Goal: Task Accomplishment & Management: Manage account settings

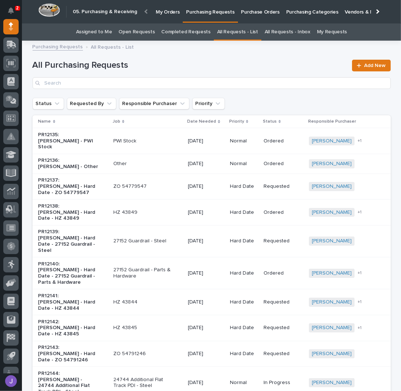
click at [112, 30] on link "Assigned to Me" at bounding box center [94, 31] width 36 height 17
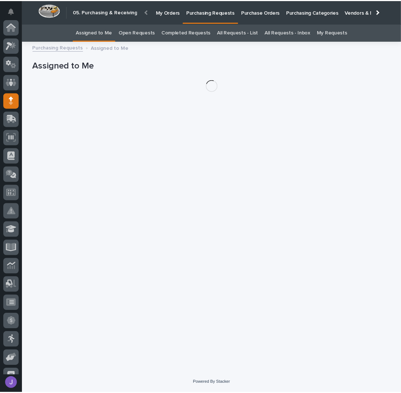
scroll to position [73, 0]
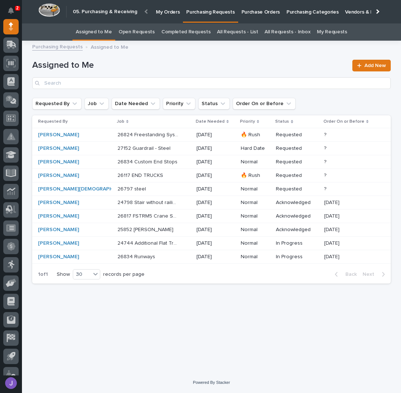
click at [149, 230] on p at bounding box center [147, 229] width 61 height 6
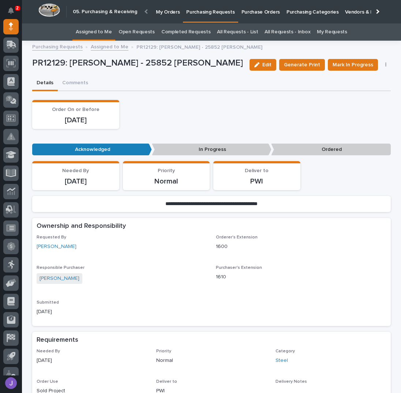
click at [97, 38] on link "Assigned to Me" at bounding box center [94, 31] width 36 height 17
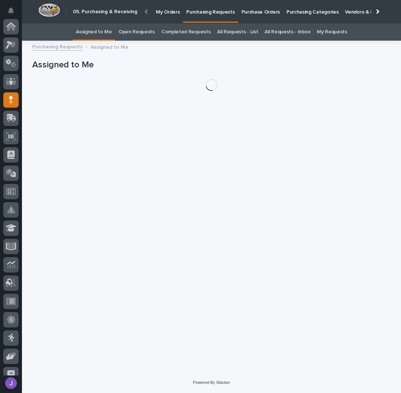
scroll to position [73, 0]
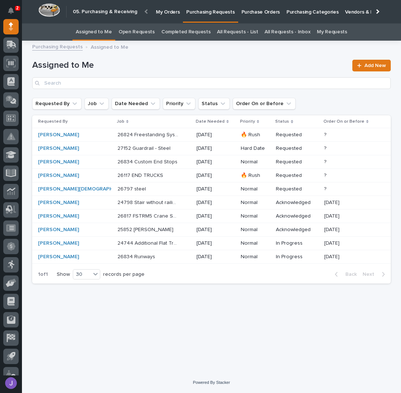
click at [258, 16] on link "Purchase Orders" at bounding box center [260, 11] width 45 height 23
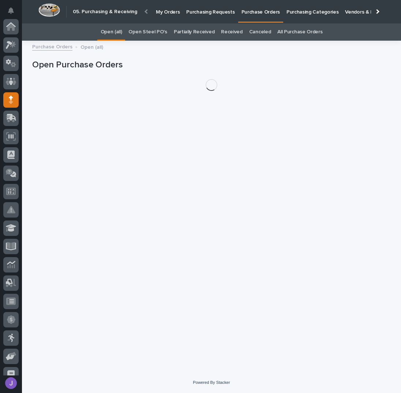
scroll to position [73, 0]
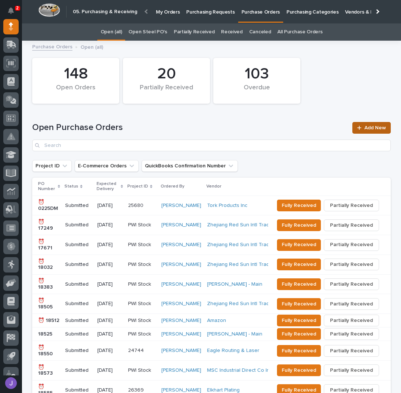
click at [370, 125] on span "Add New" at bounding box center [375, 127] width 22 height 5
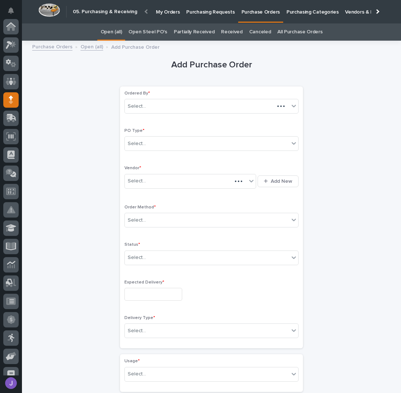
scroll to position [73, 0]
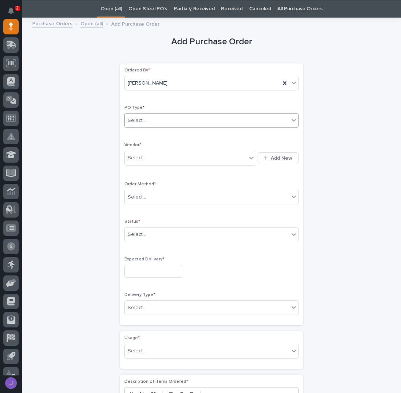
click at [179, 120] on div "Select..." at bounding box center [207, 121] width 164 height 12
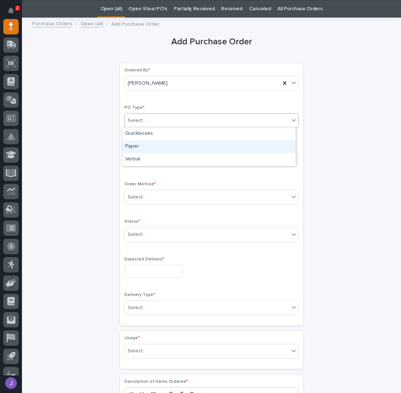
click at [146, 142] on div "Paper" at bounding box center [208, 146] width 173 height 13
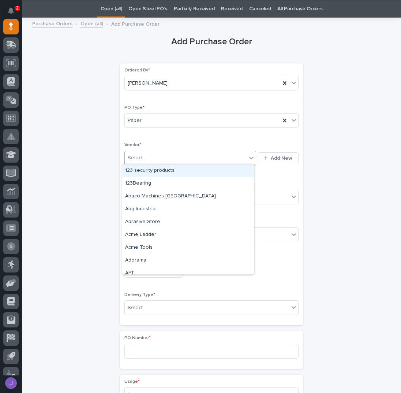
click at [181, 157] on div "Select..." at bounding box center [186, 158] width 122 height 12
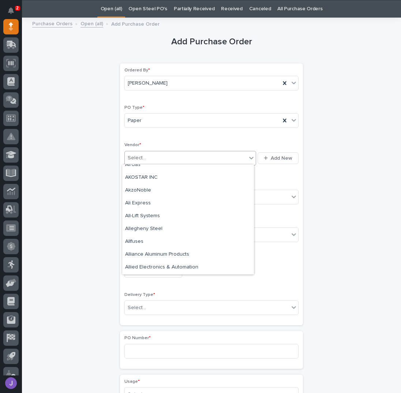
scroll to position [0, 0]
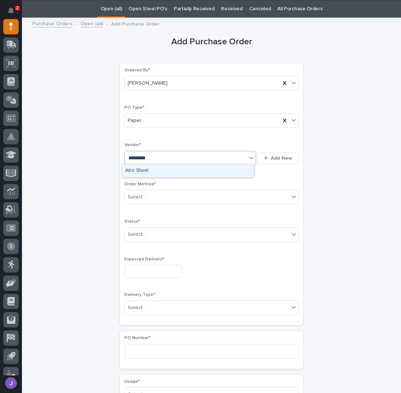
type input "**********"
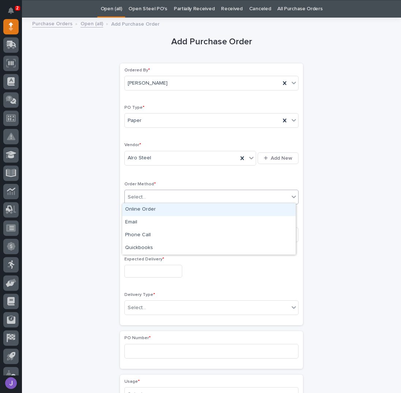
click at [147, 199] on div "Select..." at bounding box center [207, 197] width 164 height 12
click at [132, 210] on div "Online Order" at bounding box center [208, 209] width 173 height 13
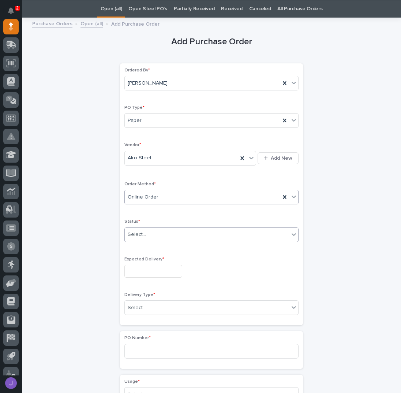
click at [146, 235] on div "Select..." at bounding box center [207, 234] width 164 height 12
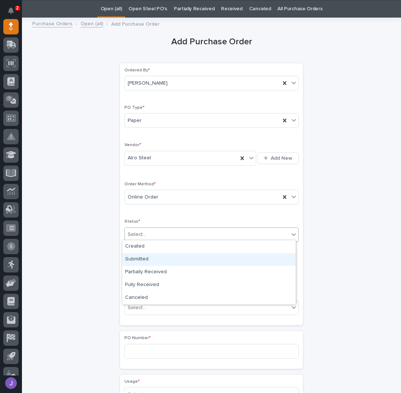
click at [145, 256] on div "Submitted" at bounding box center [208, 259] width 173 height 13
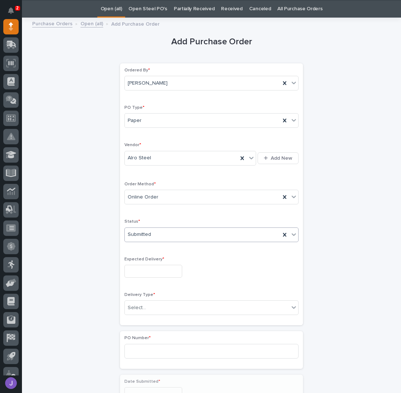
click at [138, 269] on input "text" at bounding box center [153, 271] width 58 height 13
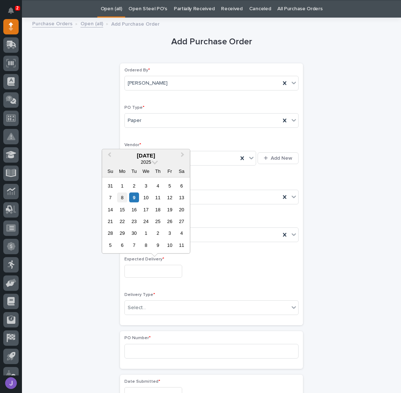
click at [124, 198] on div "8" at bounding box center [122, 197] width 10 height 10
type input "**********"
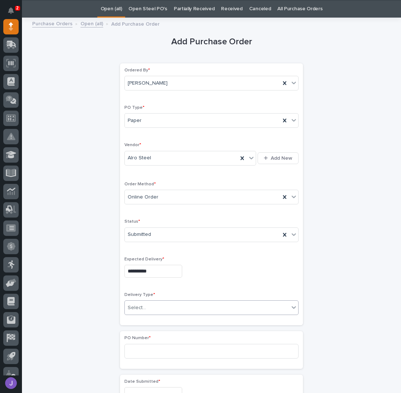
click at [140, 304] on div "Select..." at bounding box center [137, 308] width 18 height 8
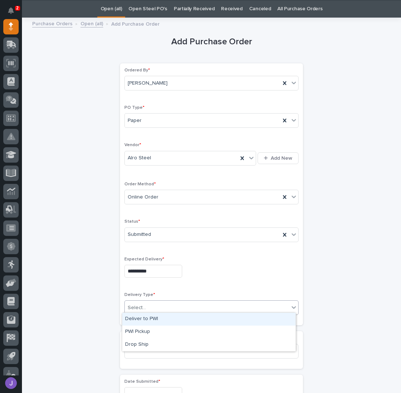
click at [144, 317] on div "Deliver to PWI" at bounding box center [208, 318] width 173 height 13
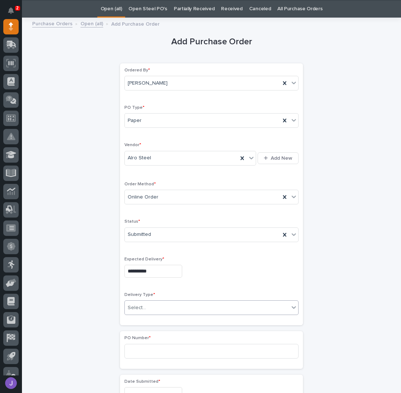
click at [100, 317] on div "**********" at bounding box center [211, 385] width 359 height 727
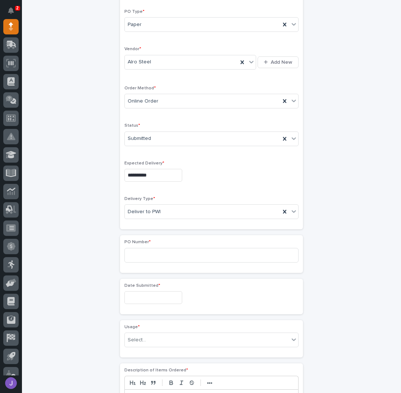
scroll to position [121, 0]
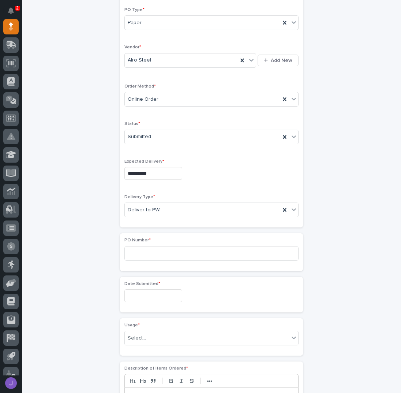
click at [140, 240] on span "PO Number *" at bounding box center [137, 240] width 26 height 4
click at [142, 253] on input at bounding box center [211, 253] width 174 height 15
type input "2890J"
click at [145, 286] on div "Date Submitted *" at bounding box center [211, 294] width 174 height 27
click at [142, 296] on input "text" at bounding box center [153, 295] width 58 height 13
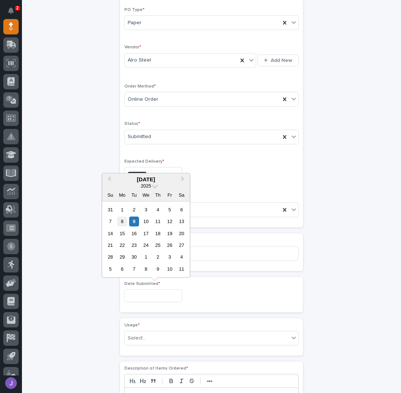
click at [123, 221] on div "8" at bounding box center [122, 221] width 10 height 10
click at [159, 292] on input "**********" at bounding box center [153, 295] width 58 height 13
click at [170, 210] on div "5" at bounding box center [170, 210] width 10 height 10
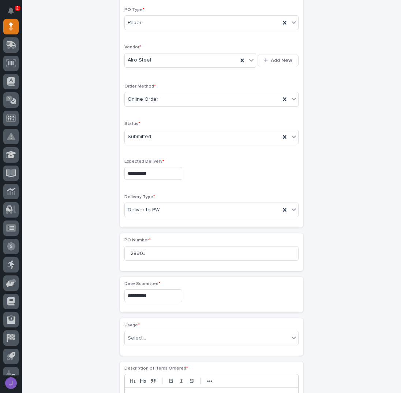
type input "**********"
click at [141, 338] on div "Select..." at bounding box center [137, 338] width 18 height 8
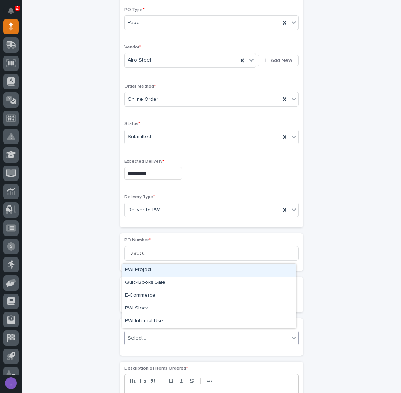
click at [149, 269] on div "PWI Project" at bounding box center [208, 269] width 173 height 13
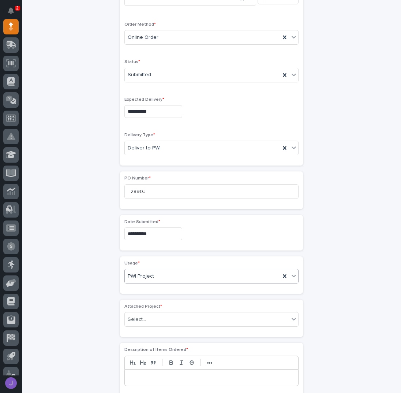
scroll to position [191, 0]
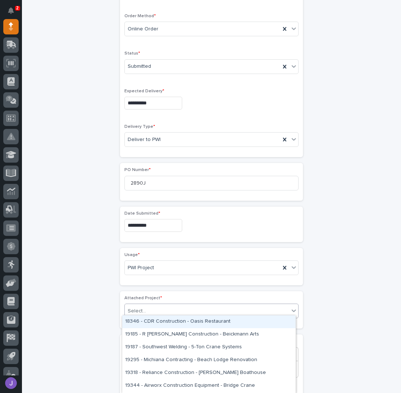
click at [142, 308] on div "Select..." at bounding box center [207, 311] width 164 height 12
type input "*****"
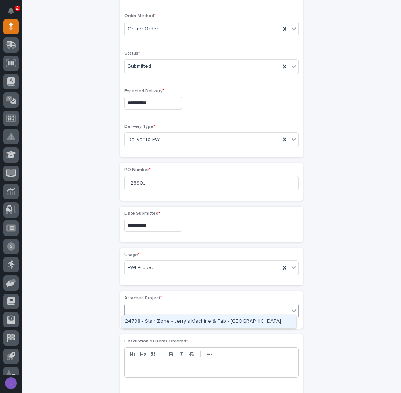
click at [143, 312] on div "24798" at bounding box center [207, 311] width 164 height 12
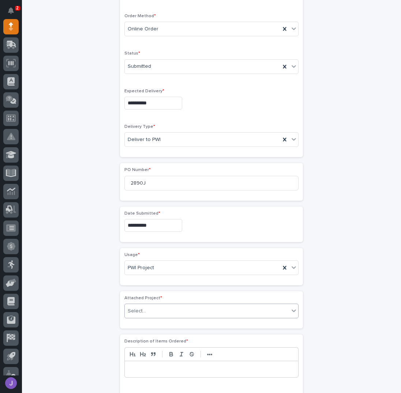
click at [151, 309] on div "Select..." at bounding box center [207, 311] width 164 height 12
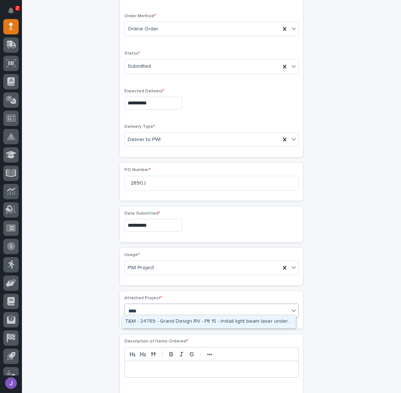
type input "*****"
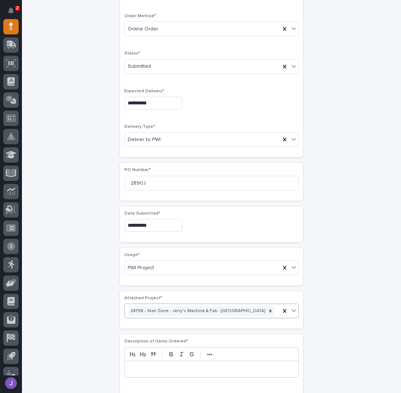
click at [87, 319] on div "**********" at bounding box center [211, 239] width 359 height 771
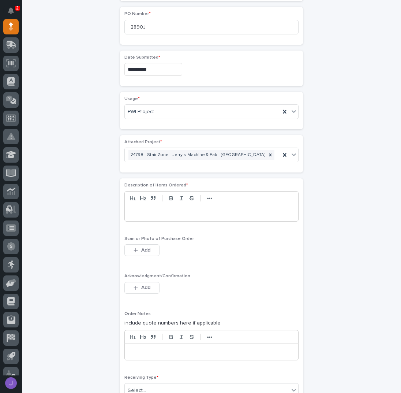
scroll to position [337, 0]
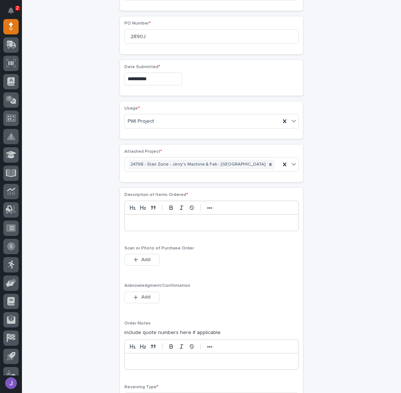
click at [136, 222] on p at bounding box center [211, 222] width 162 height 7
click at [141, 293] on span "Add" at bounding box center [145, 296] width 9 height 7
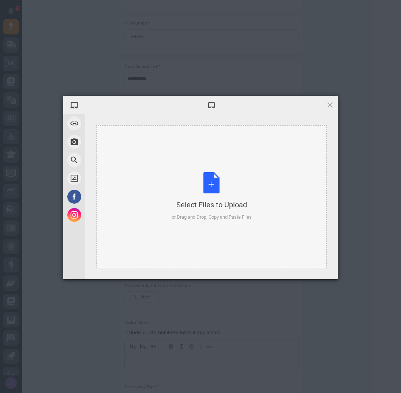
click at [214, 188] on div "Select Files to Upload or Drag and Drop, Copy and Paste Files" at bounding box center [212, 196] width 80 height 49
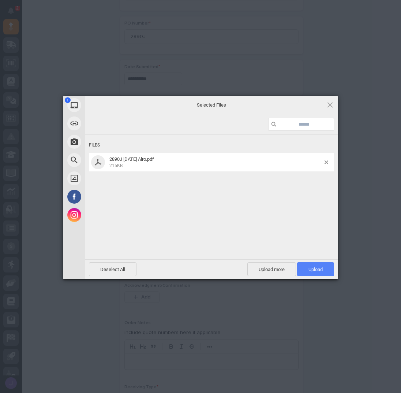
click at [327, 269] on span "Upload 1" at bounding box center [315, 269] width 37 height 14
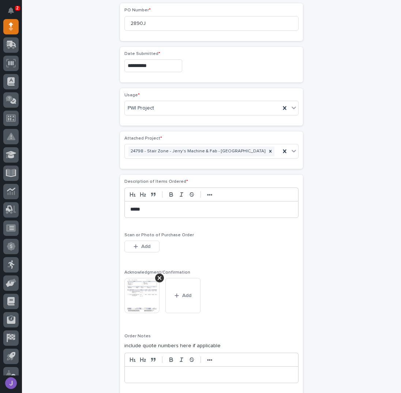
scroll to position [448, 0]
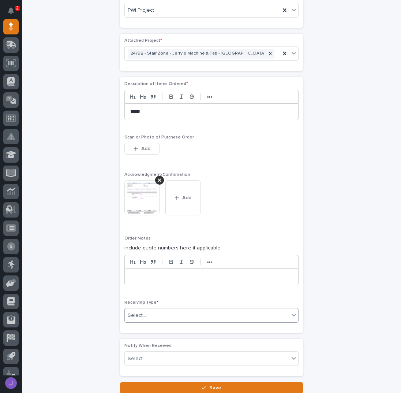
click at [139, 309] on div "Select..." at bounding box center [207, 315] width 164 height 12
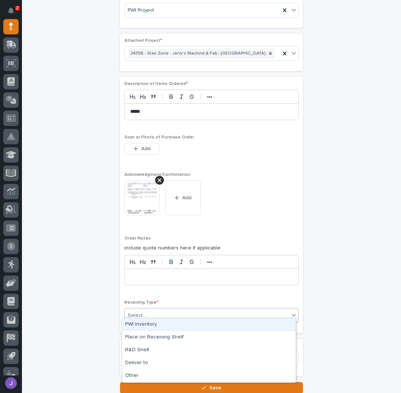
click at [151, 326] on div "PWI Inventory" at bounding box center [208, 324] width 173 height 13
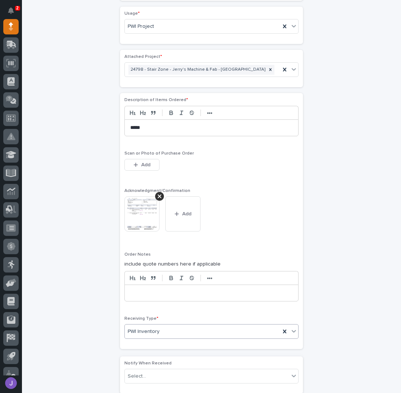
click at [97, 316] on div "**********" at bounding box center [211, 12] width 359 height 798
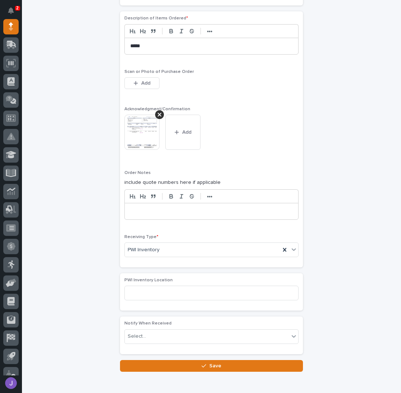
scroll to position [545, 0]
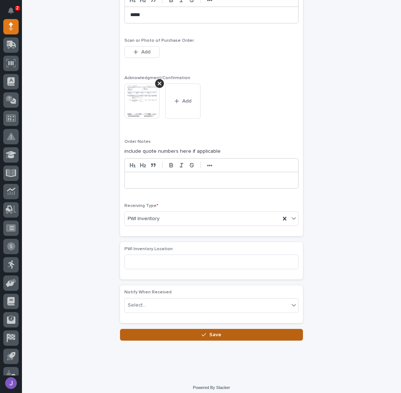
click at [141, 329] on button "Save" at bounding box center [211, 335] width 183 height 12
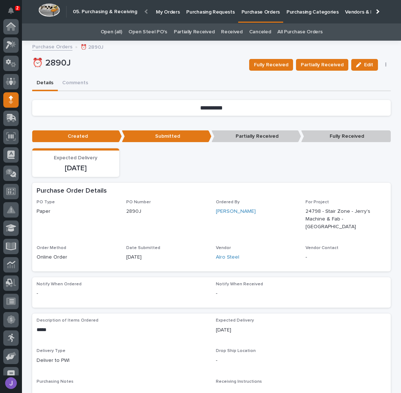
scroll to position [73, 0]
click at [194, 12] on p "Purchasing Requests" at bounding box center [210, 7] width 48 height 15
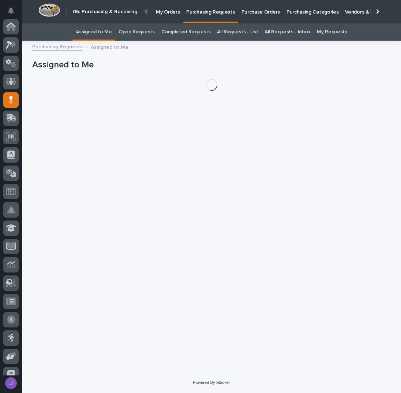
scroll to position [73, 0]
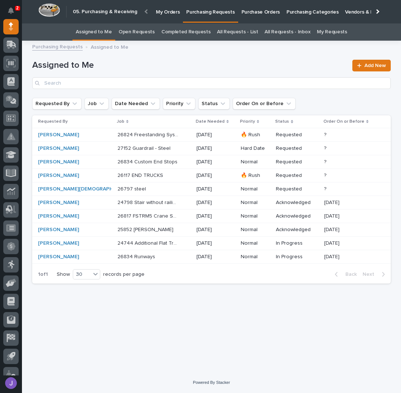
click at [156, 203] on p "24798 Stair without railings" at bounding box center [148, 202] width 63 height 8
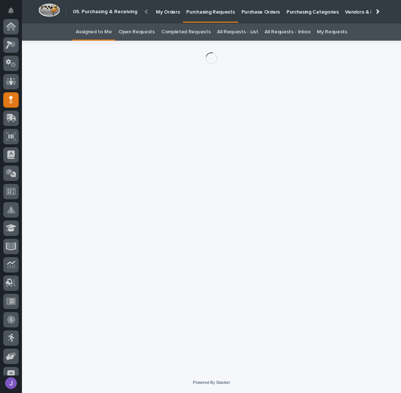
scroll to position [73, 0]
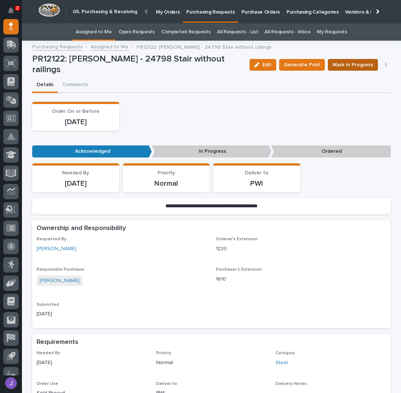
click at [374, 63] on button "Mark In Progress" at bounding box center [353, 65] width 50 height 12
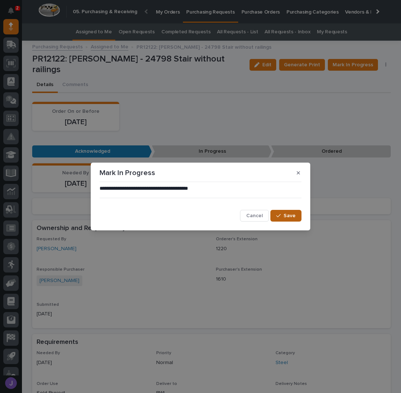
click at [282, 211] on button "Save" at bounding box center [285, 216] width 31 height 12
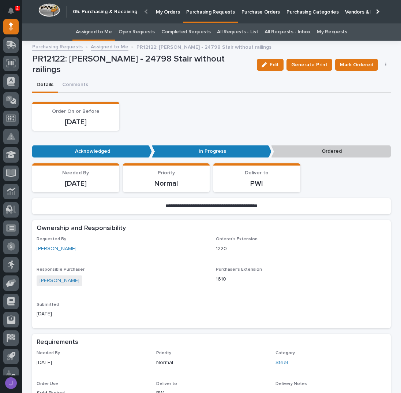
click at [384, 65] on button "button" at bounding box center [386, 64] width 10 height 5
click at [354, 90] on span "Edit Linked PO's" at bounding box center [362, 91] width 37 height 9
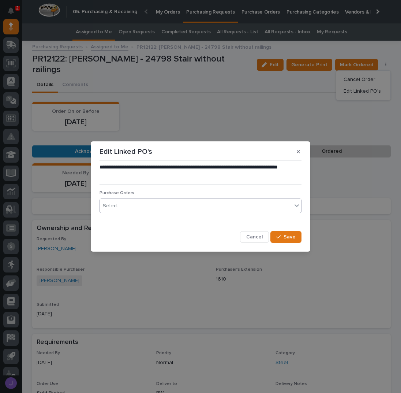
click at [151, 202] on div "Select..." at bounding box center [196, 206] width 192 height 12
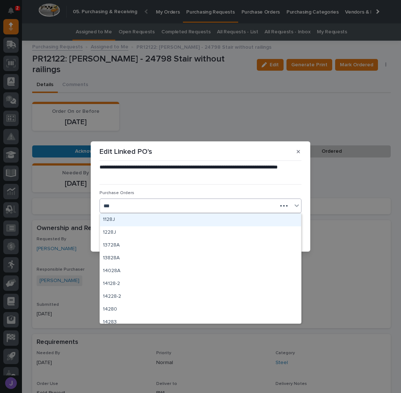
type input "****"
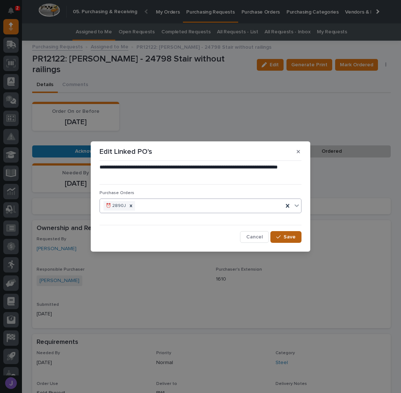
click at [286, 236] on span "Save" at bounding box center [290, 236] width 12 height 7
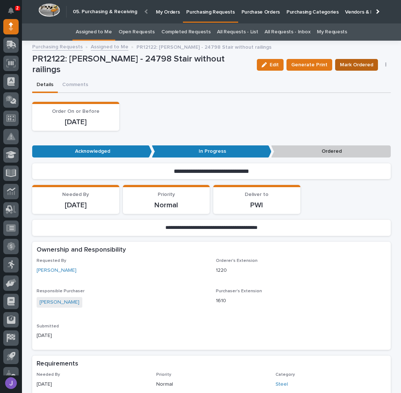
click at [366, 60] on span "Mark Ordered" at bounding box center [356, 64] width 33 height 9
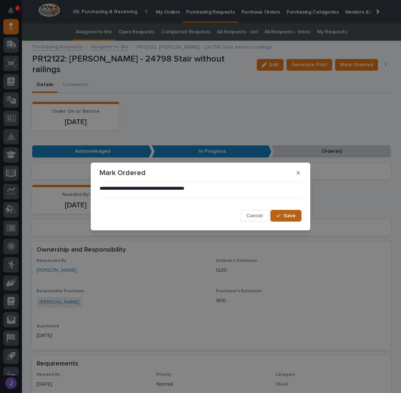
click at [289, 213] on span "Save" at bounding box center [290, 215] width 12 height 7
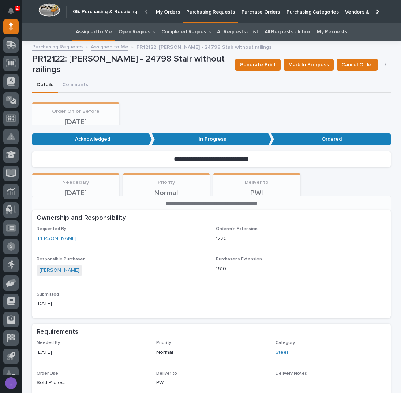
click at [94, 25] on link "Assigned to Me" at bounding box center [94, 31] width 36 height 17
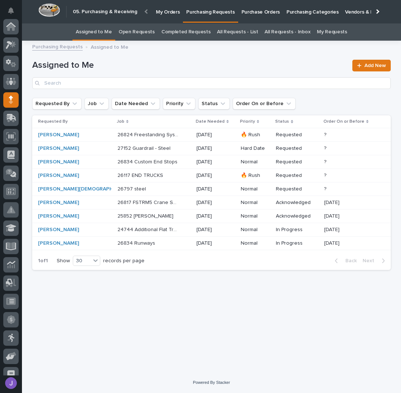
scroll to position [73, 0]
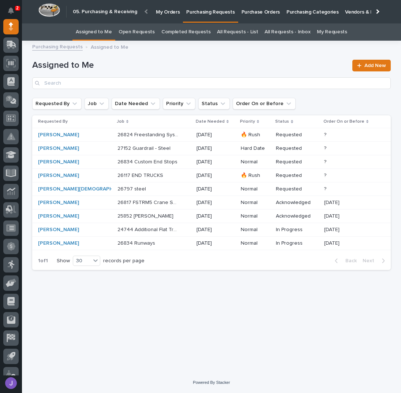
click at [260, 13] on p "Purchase Orders" at bounding box center [260, 7] width 38 height 15
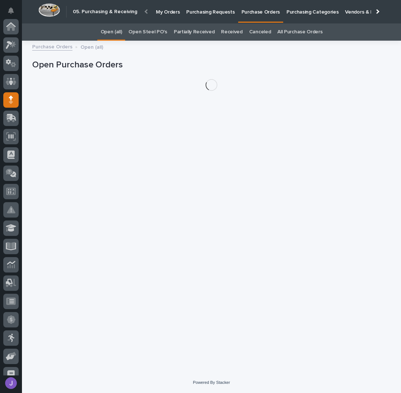
scroll to position [73, 0]
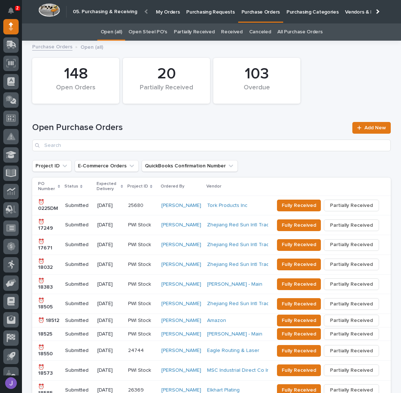
click at [166, 33] on div "Open Steel PO's" at bounding box center [147, 31] width 45 height 17
click at [149, 28] on link "Open Steel PO's" at bounding box center [147, 31] width 38 height 17
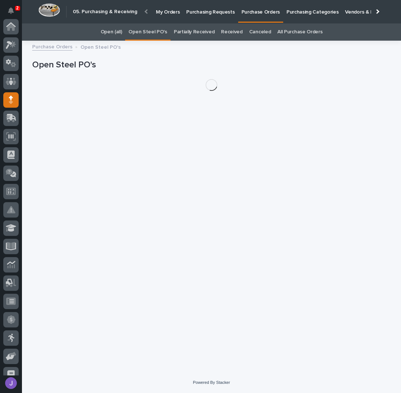
scroll to position [73, 0]
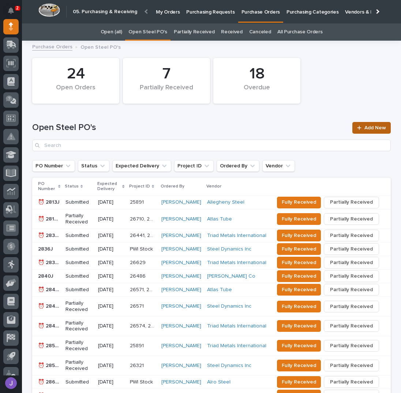
click at [365, 124] on link "Add New" at bounding box center [371, 128] width 38 height 12
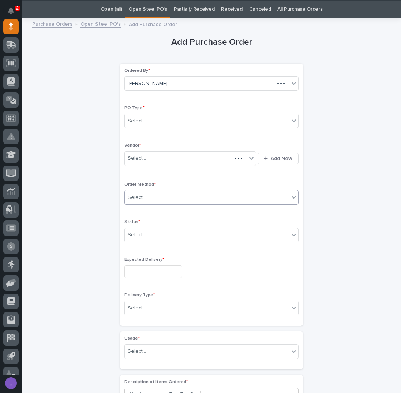
scroll to position [23, 0]
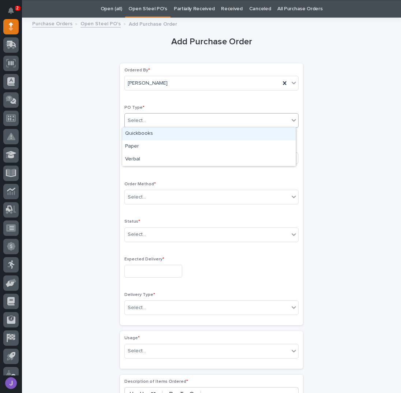
drag, startPoint x: 158, startPoint y: 119, endPoint x: 152, endPoint y: 124, distance: 8.3
click at [157, 119] on div "Select..." at bounding box center [207, 121] width 164 height 12
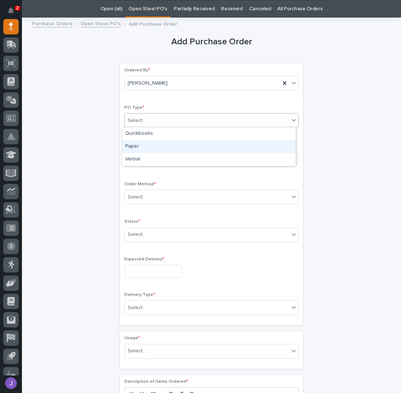
click at [142, 146] on div "Paper" at bounding box center [208, 146] width 173 height 13
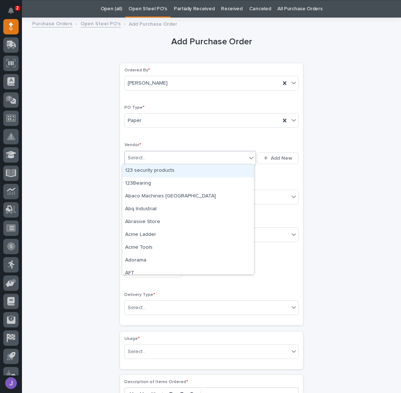
click at [138, 154] on div "Select..." at bounding box center [137, 158] width 18 height 8
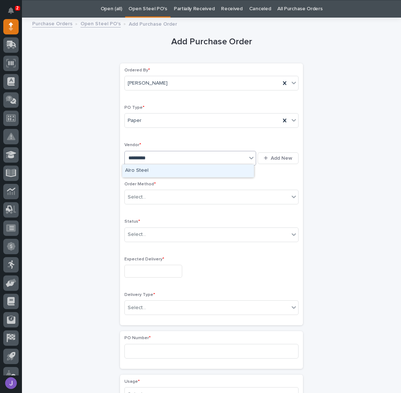
type input "**********"
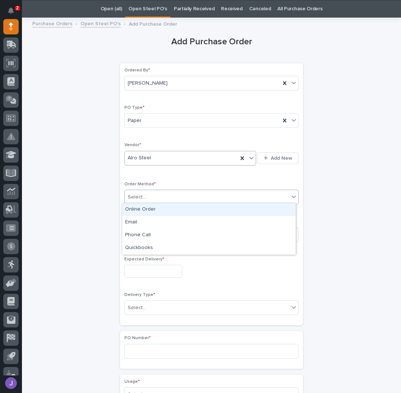
click at [132, 195] on div "Select..." at bounding box center [137, 197] width 18 height 8
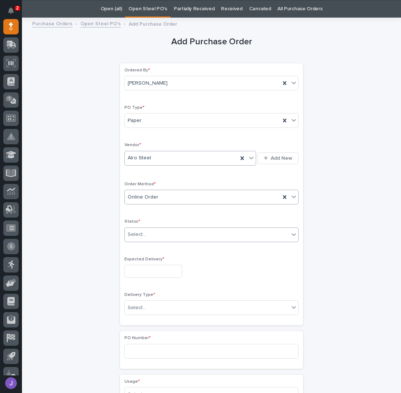
click at [140, 230] on div "Select..." at bounding box center [137, 234] width 18 height 8
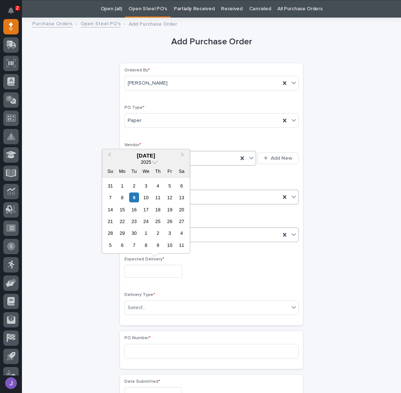
click at [147, 269] on input "text" at bounding box center [153, 271] width 58 height 13
click at [132, 195] on div "9" at bounding box center [134, 197] width 10 height 10
type input "**********"
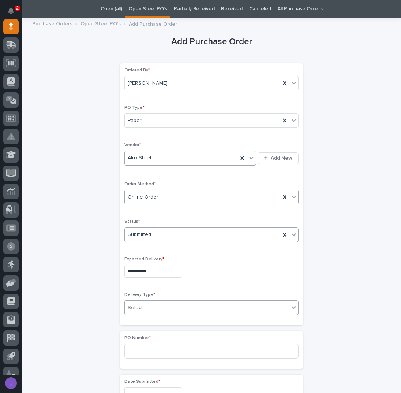
click at [140, 304] on div "Select..." at bounding box center [137, 308] width 18 height 8
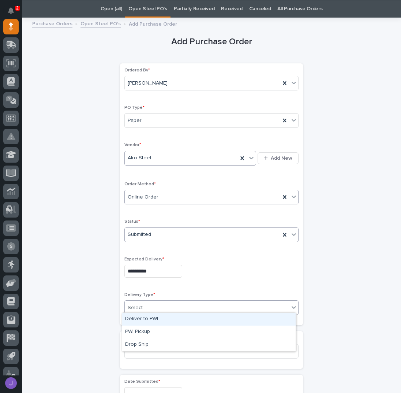
click at [143, 316] on div "Deliver to PWI" at bounding box center [208, 318] width 173 height 13
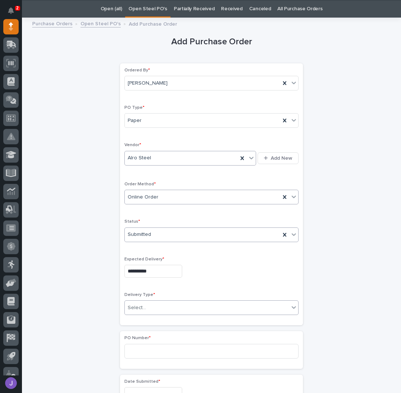
click at [111, 319] on div "**********" at bounding box center [211, 385] width 359 height 727
click at [152, 350] on input at bounding box center [211, 351] width 174 height 15
type input "2891J"
click at [85, 340] on div "**********" at bounding box center [211, 385] width 359 height 727
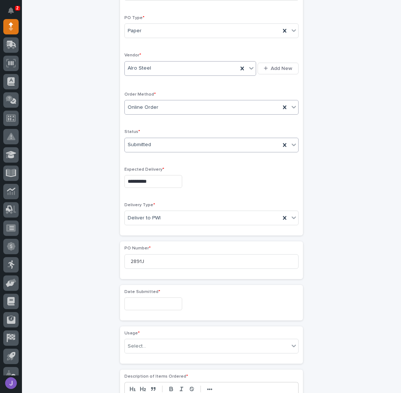
scroll to position [169, 0]
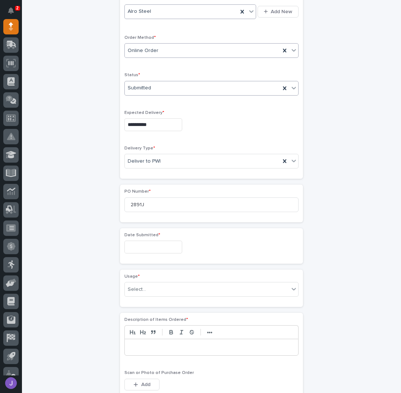
click at [137, 247] on input "text" at bounding box center [153, 246] width 58 height 13
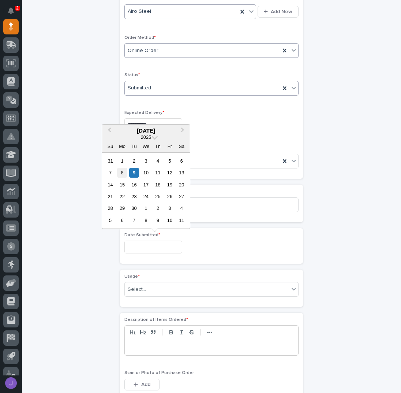
click at [123, 171] on div "8" at bounding box center [122, 173] width 10 height 10
type input "**********"
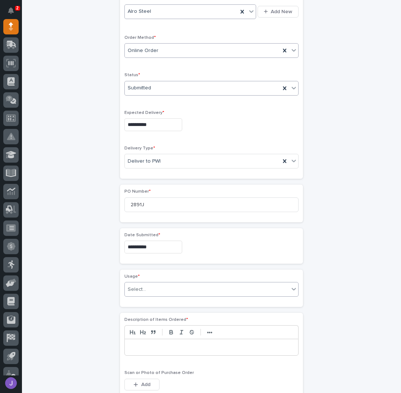
click at [140, 288] on div "Select..." at bounding box center [137, 289] width 18 height 8
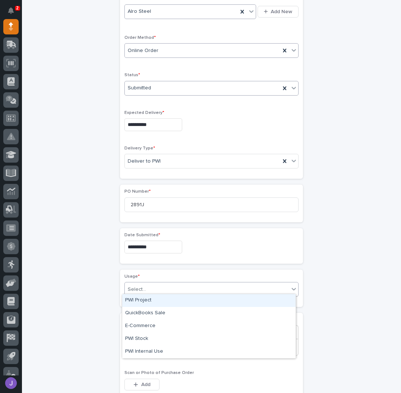
click at [139, 303] on div "PWI Project" at bounding box center [208, 300] width 173 height 13
click at [86, 293] on div "**********" at bounding box center [211, 239] width 359 height 727
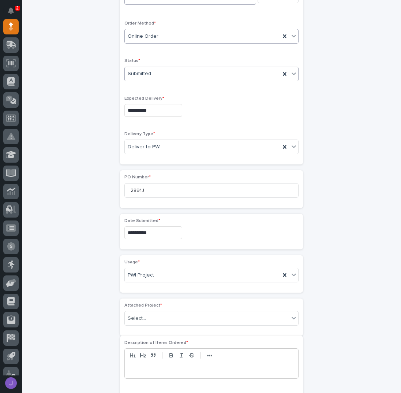
scroll to position [240, 0]
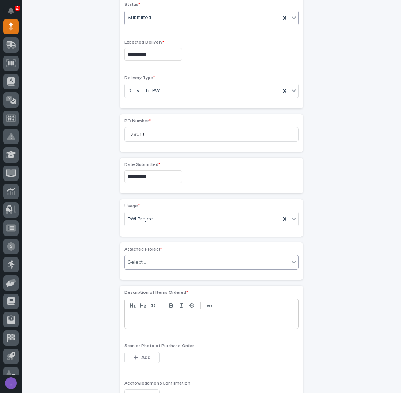
click at [138, 258] on div "Select..." at bounding box center [137, 262] width 18 height 8
type input "*****"
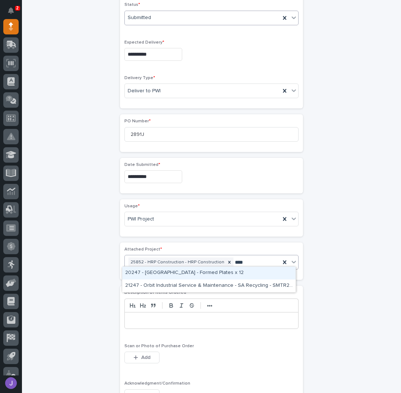
type input "*****"
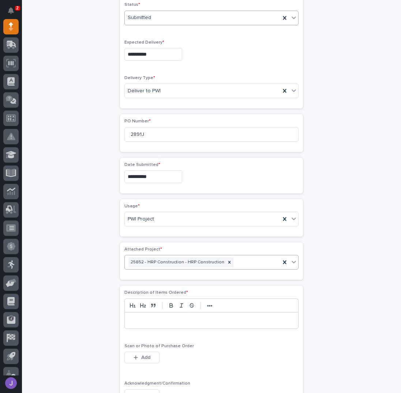
scroll to position [245, 0]
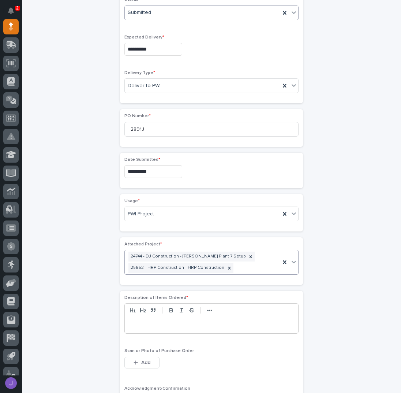
click at [161, 321] on p at bounding box center [211, 324] width 162 height 7
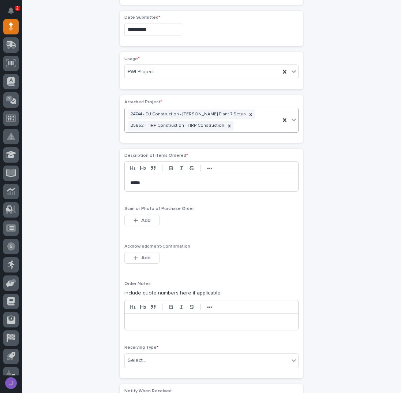
scroll to position [391, 0]
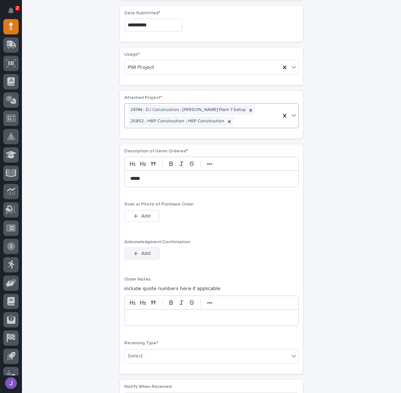
click at [134, 251] on icon "button" at bounding box center [136, 253] width 4 height 4
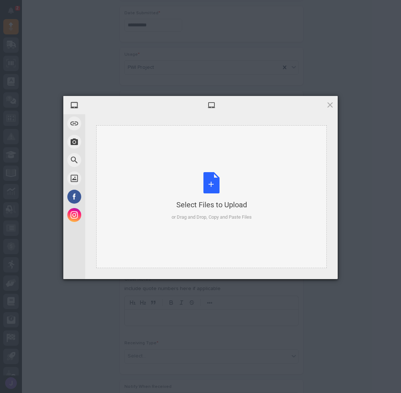
click at [199, 184] on div "Select Files to Upload or Drag and Drop, Copy and Paste Files" at bounding box center [212, 196] width 80 height 49
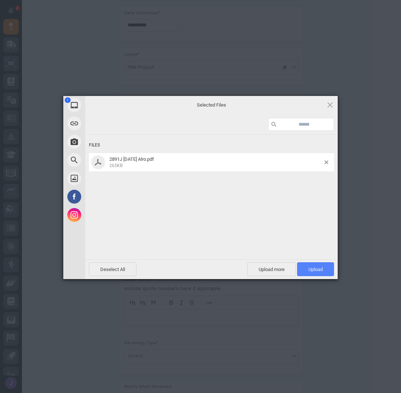
click at [318, 269] on span "Upload 1" at bounding box center [315, 268] width 14 height 5
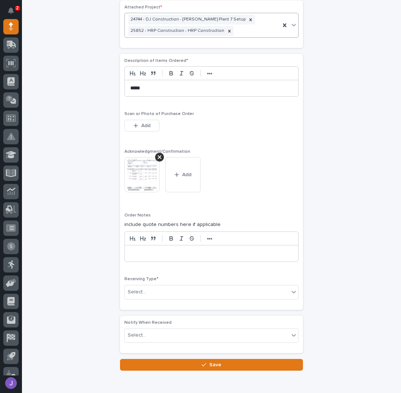
scroll to position [511, 0]
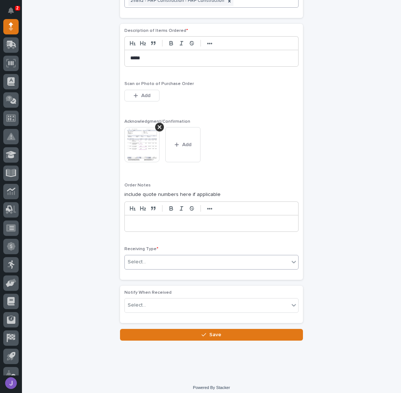
click at [146, 259] on div "Select..." at bounding box center [207, 262] width 164 height 12
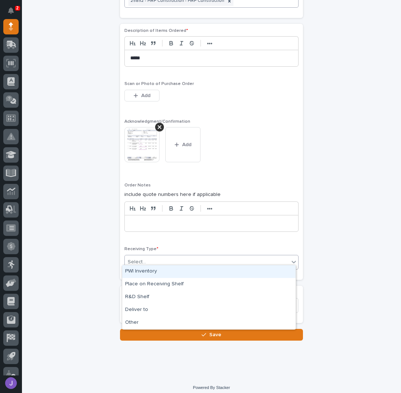
click at [140, 270] on div "PWI Inventory" at bounding box center [208, 271] width 173 height 13
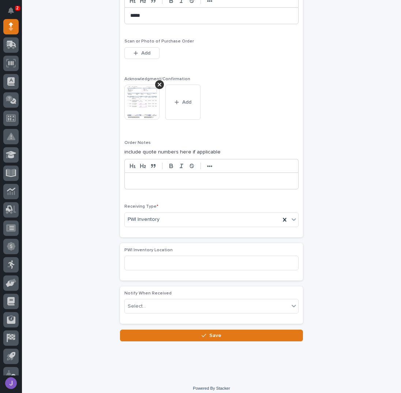
scroll to position [555, 0]
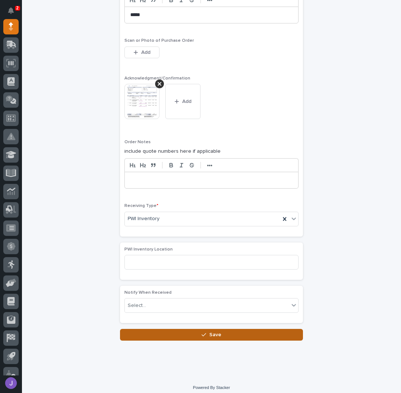
click at [180, 329] on button "Save" at bounding box center [211, 335] width 183 height 12
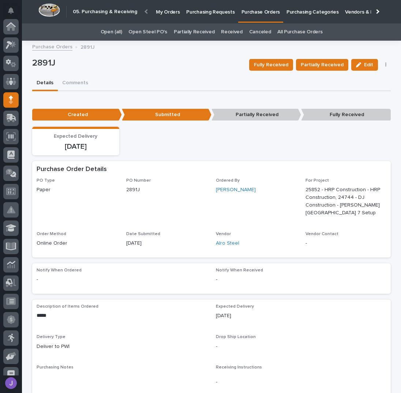
scroll to position [73, 0]
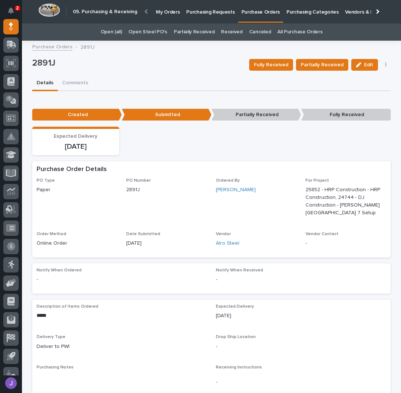
click at [207, 15] on p "Purchasing Requests" at bounding box center [210, 7] width 48 height 15
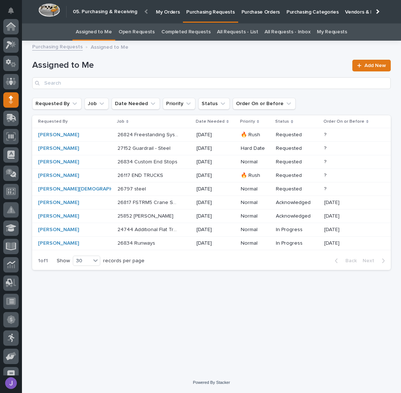
scroll to position [73, 0]
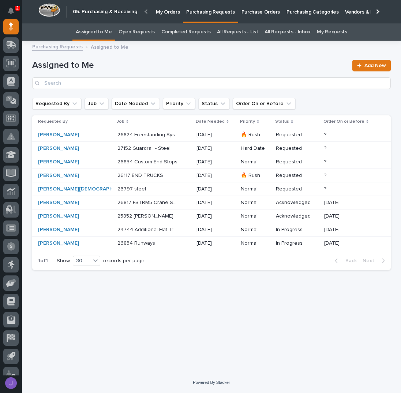
click at [193, 60] on div "Assigned to Me Add New" at bounding box center [211, 74] width 359 height 29
click at [211, 293] on div "Loading... Saving… Loading... Saving… Assigned to Me Add New Requested By Job D…" at bounding box center [212, 199] width 366 height 308
click at [245, 296] on div "Loading... Saving… Loading... Saving… Assigned to Me Add New Requested By Job D…" at bounding box center [212, 199] width 366 height 308
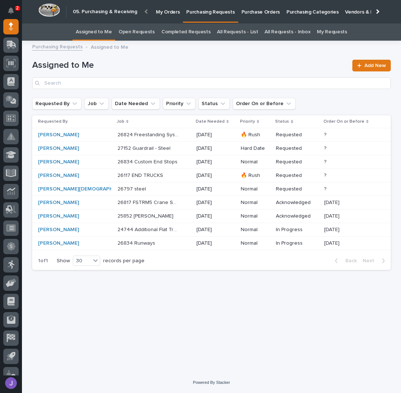
click at [170, 232] on div "24744 Additional Flat Track PDI - Steel 24744 Additional Flat Track PDI - Steel" at bounding box center [153, 230] width 73 height 12
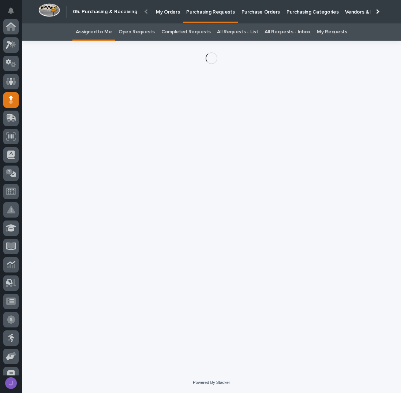
scroll to position [73, 0]
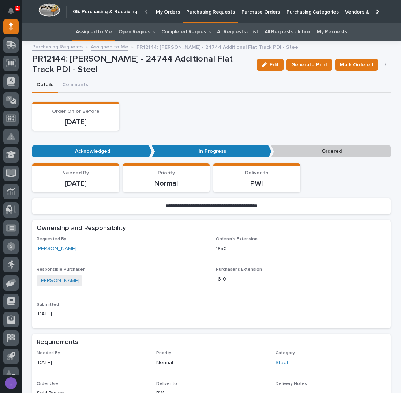
click at [381, 64] on button "button" at bounding box center [386, 64] width 10 height 5
click at [364, 88] on span "Edit Linked PO's" at bounding box center [362, 91] width 37 height 9
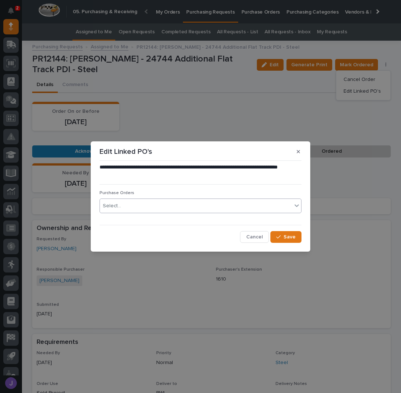
click at [176, 208] on div "Select..." at bounding box center [196, 206] width 192 height 12
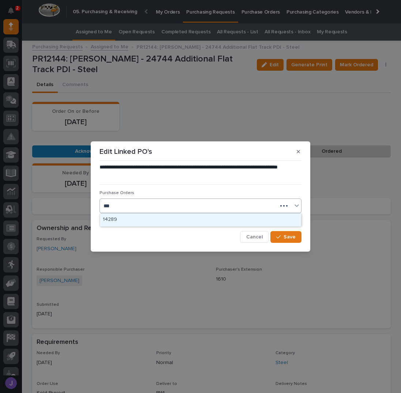
type input "****"
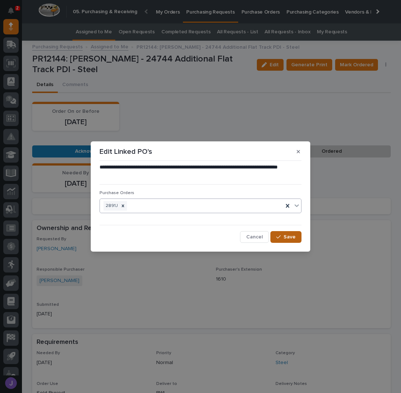
click at [285, 233] on button "Save" at bounding box center [285, 237] width 31 height 12
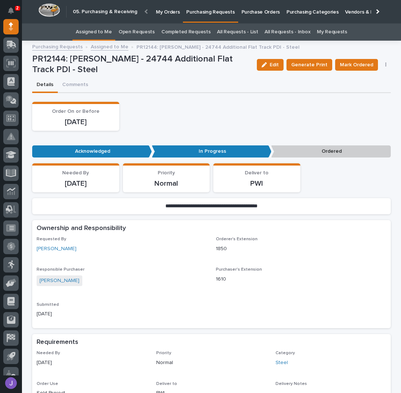
click at [368, 63] on span "Mark Ordered" at bounding box center [356, 64] width 33 height 9
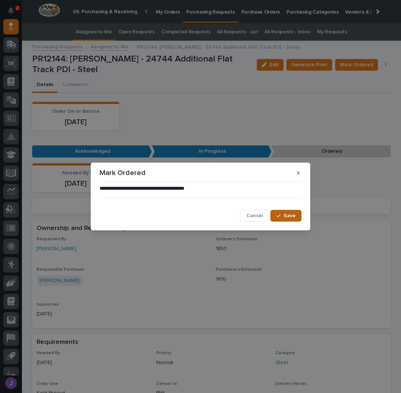
click at [274, 215] on button "Save" at bounding box center [285, 216] width 31 height 12
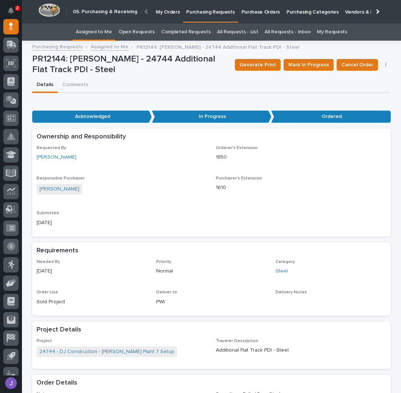
click at [85, 31] on link "Assigned to Me" at bounding box center [94, 31] width 36 height 17
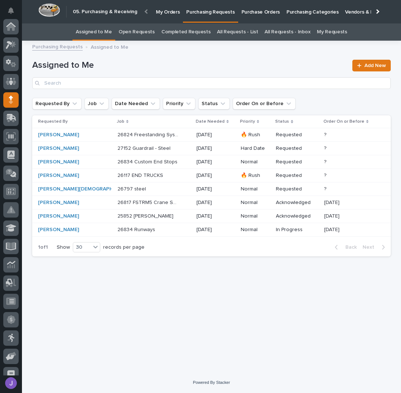
scroll to position [73, 0]
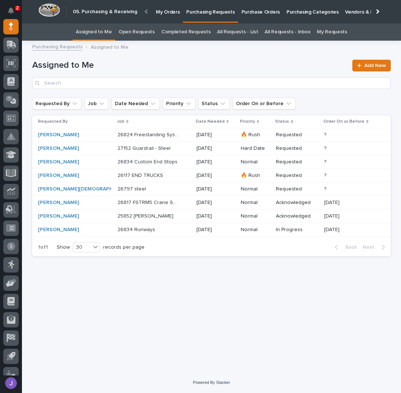
click at [162, 216] on div "25852 Jib Crane 25852 [PERSON_NAME]" at bounding box center [153, 216] width 73 height 12
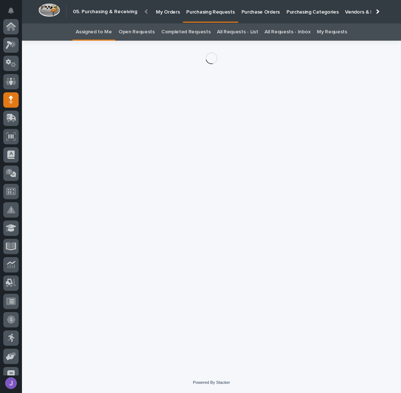
scroll to position [73, 0]
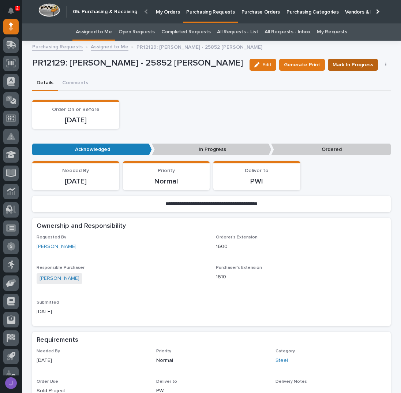
click at [368, 68] on span "Mark In Progress" at bounding box center [353, 64] width 41 height 9
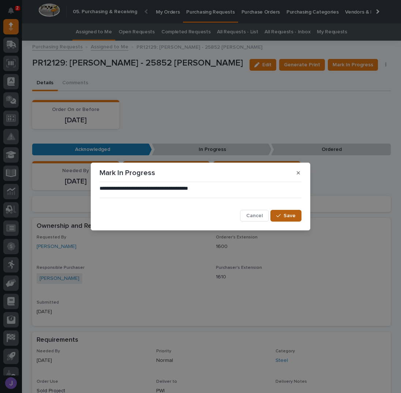
click at [290, 216] on span "Save" at bounding box center [290, 215] width 12 height 7
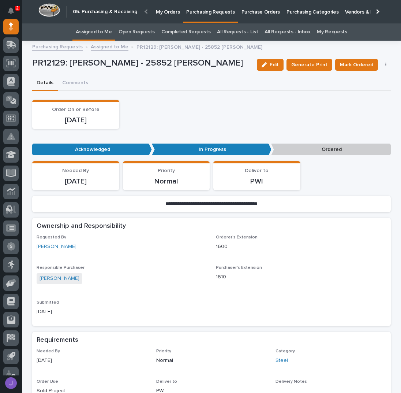
click at [385, 63] on icon "button" at bounding box center [385, 65] width 1 height 4
click at [359, 90] on span "Edit Linked PO's" at bounding box center [362, 91] width 37 height 9
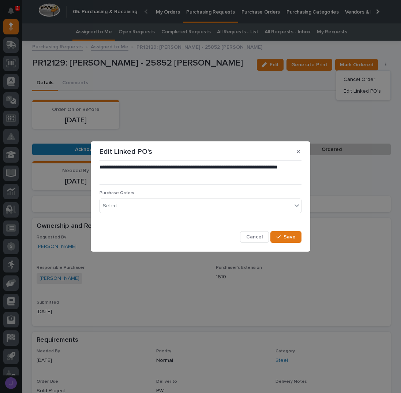
click at [189, 213] on div "Purchase Orders Select..." at bounding box center [201, 204] width 202 height 29
click at [183, 206] on div "Select..." at bounding box center [196, 206] width 192 height 12
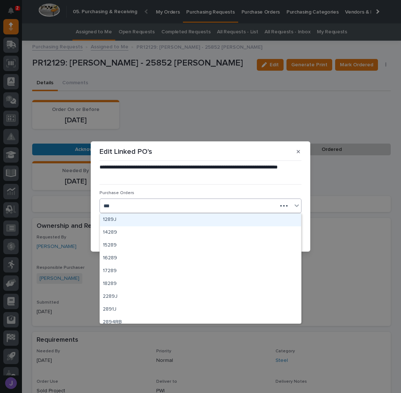
type input "****"
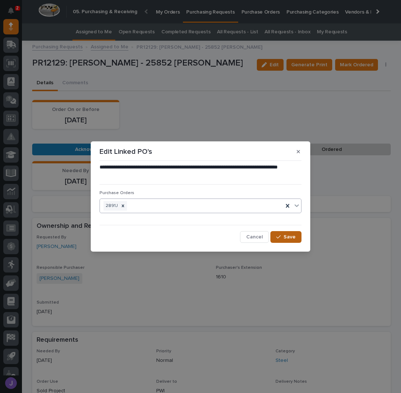
click at [278, 231] on button "Save" at bounding box center [285, 237] width 31 height 12
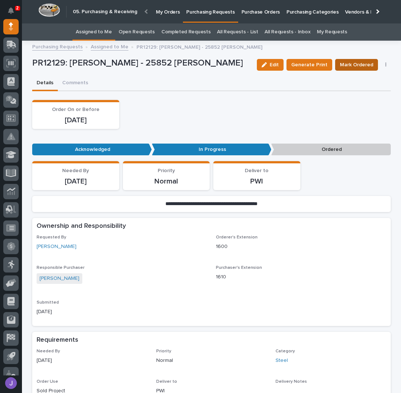
click at [350, 67] on span "Mark Ordered" at bounding box center [356, 64] width 33 height 9
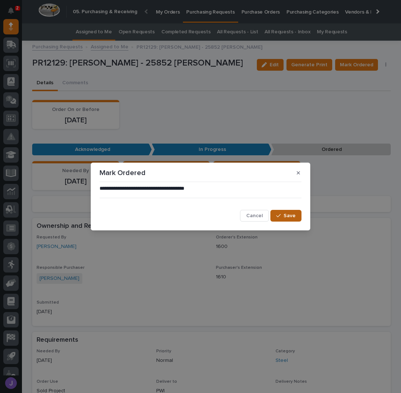
click at [281, 219] on button "Save" at bounding box center [285, 216] width 31 height 12
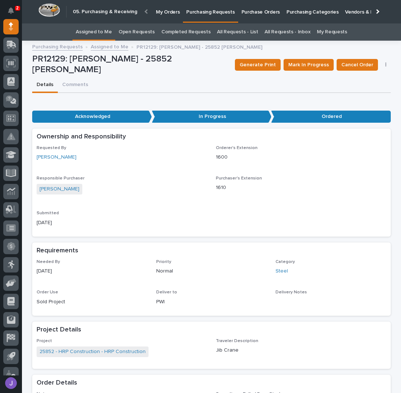
click at [112, 29] on link "Assigned to Me" at bounding box center [94, 31] width 36 height 17
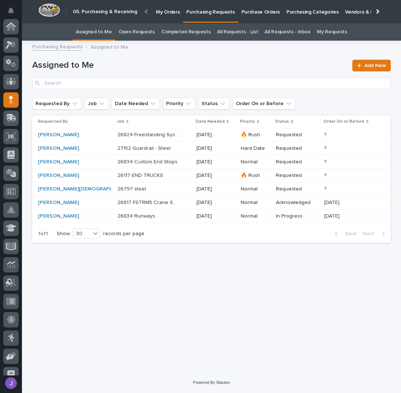
scroll to position [73, 0]
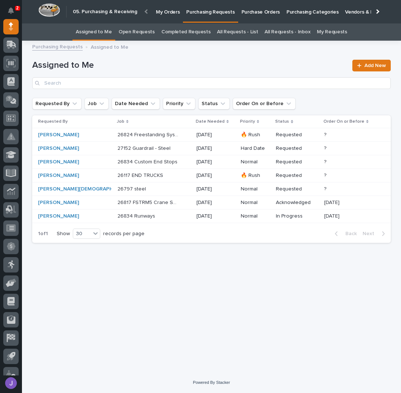
click at [145, 270] on div "Loading... Saving… Loading... Saving… Assigned to Me Add New Requested By Job D…" at bounding box center [212, 199] width 366 height 308
click at [151, 200] on p "26817 FSTRM5 Crane System" at bounding box center [148, 202] width 63 height 8
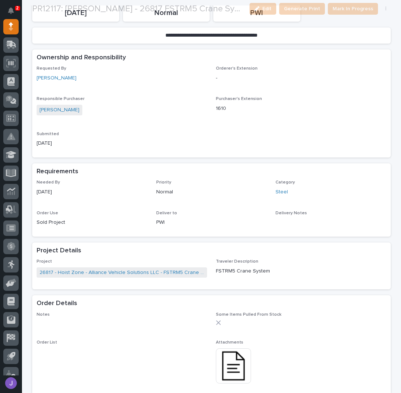
scroll to position [195, 0]
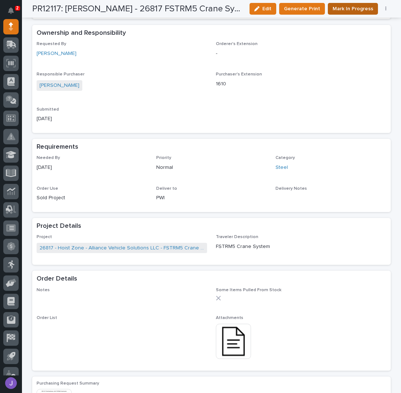
click at [344, 8] on span "Mark In Progress" at bounding box center [353, 8] width 41 height 9
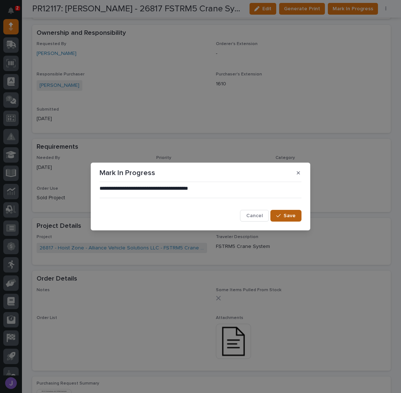
click at [297, 213] on button "Save" at bounding box center [285, 216] width 31 height 12
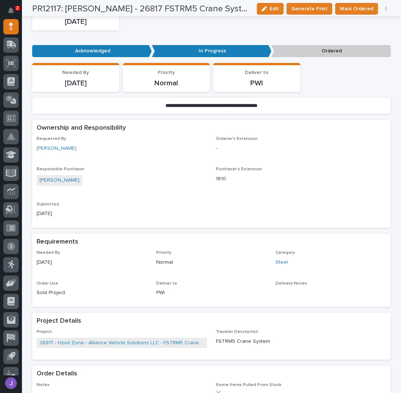
scroll to position [0, 0]
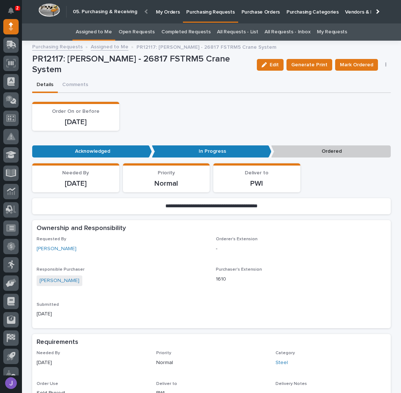
click at [94, 29] on link "Assigned to Me" at bounding box center [94, 31] width 36 height 17
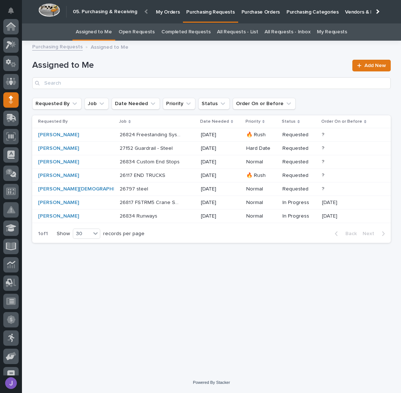
scroll to position [73, 0]
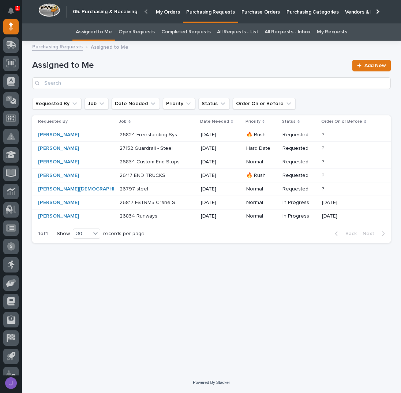
click at [252, 32] on link "All Requests - List" at bounding box center [237, 31] width 41 height 17
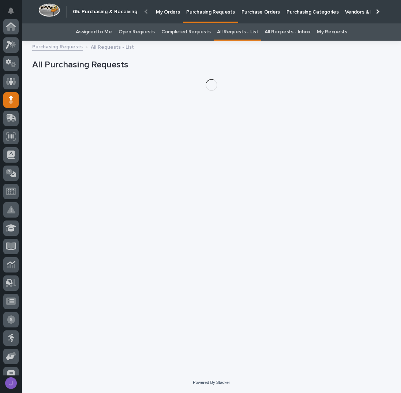
scroll to position [73, 0]
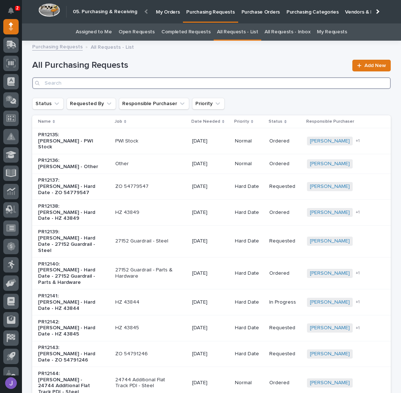
click at [113, 87] on input "Search" at bounding box center [211, 83] width 359 height 12
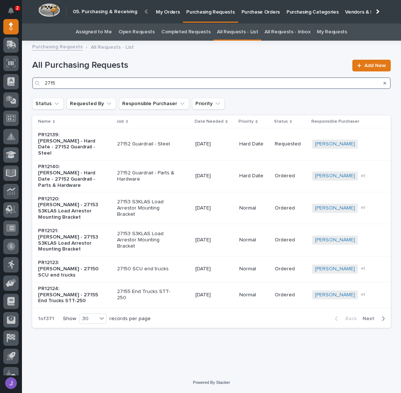
type input "27151"
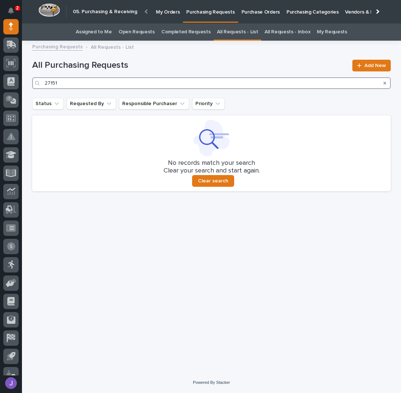
drag, startPoint x: 102, startPoint y: 80, endPoint x: 28, endPoint y: 89, distance: 74.8
click at [29, 89] on div "Loading... Saving… Loading... Saving… All Purchasing Requests 27151 Add New Sta…" at bounding box center [212, 199] width 366 height 308
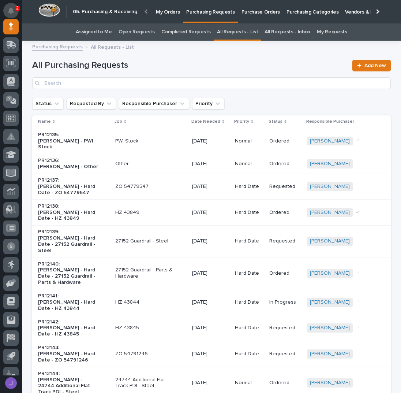
click at [13, 10] on icon "Notifications" at bounding box center [11, 10] width 6 height 7
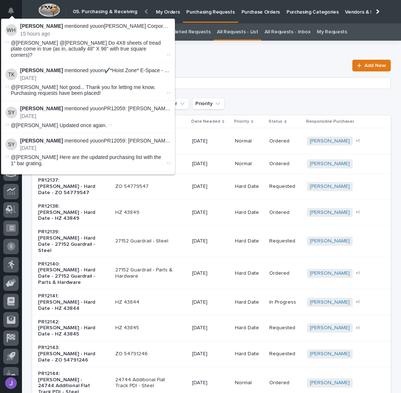
click at [208, 60] on div "All Purchasing Requests Add New" at bounding box center [211, 74] width 359 height 29
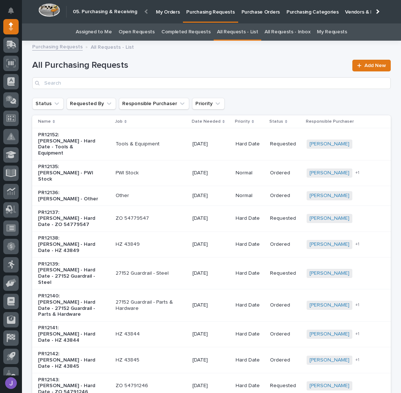
click at [119, 27] on div "Open Requests" at bounding box center [136, 31] width 43 height 17
click at [112, 29] on link "Assigned to Me" at bounding box center [94, 31] width 36 height 17
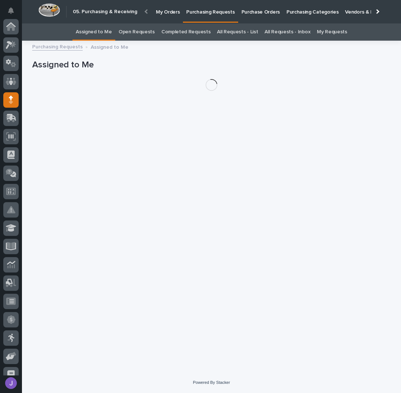
scroll to position [73, 0]
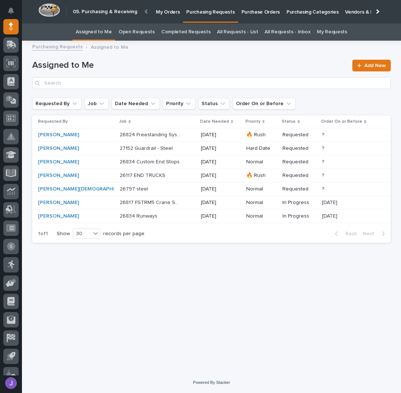
click at [142, 66] on h1 "Assigned to Me" at bounding box center [190, 65] width 316 height 11
click at [155, 292] on div "Loading... Saving… Loading... Saving… Assigned to Me Add New Requested By Job D…" at bounding box center [212, 199] width 366 height 308
click at [148, 136] on p "26824 Freestanding System Structure" at bounding box center [151, 134] width 63 height 8
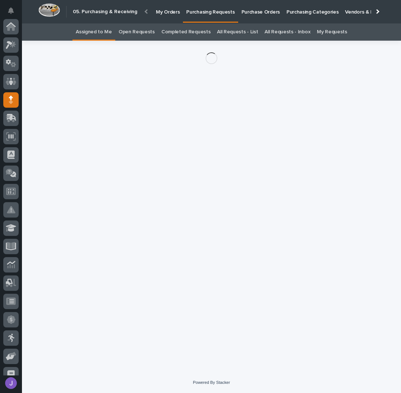
scroll to position [73, 0]
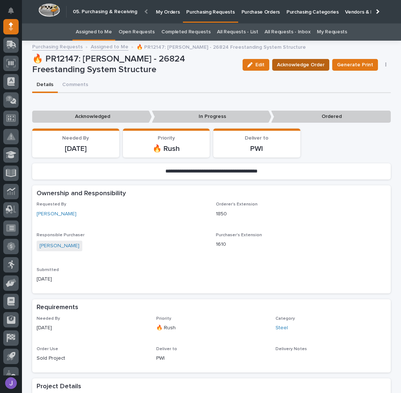
click at [311, 63] on span "Acknowledge Order" at bounding box center [301, 64] width 48 height 9
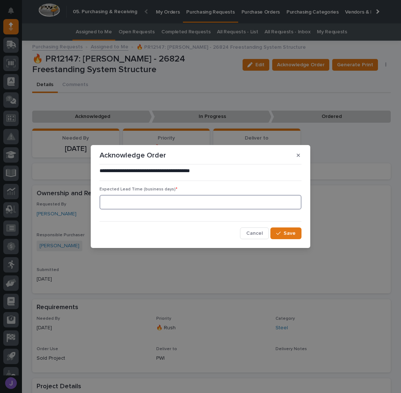
click at [141, 204] on input at bounding box center [201, 202] width 202 height 15
type input "0"
click at [296, 234] on button "Save" at bounding box center [285, 233] width 31 height 12
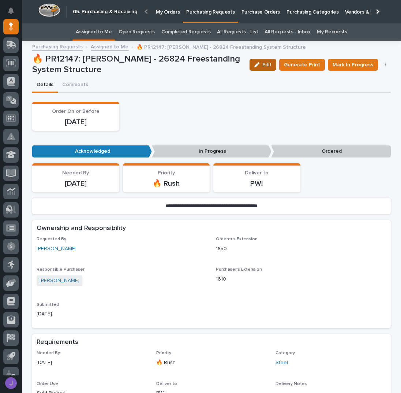
click at [270, 63] on span "Edit" at bounding box center [266, 64] width 9 height 7
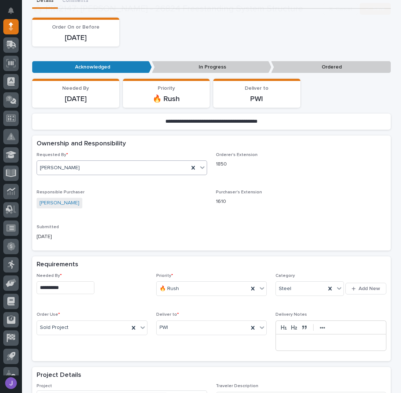
scroll to position [97, 0]
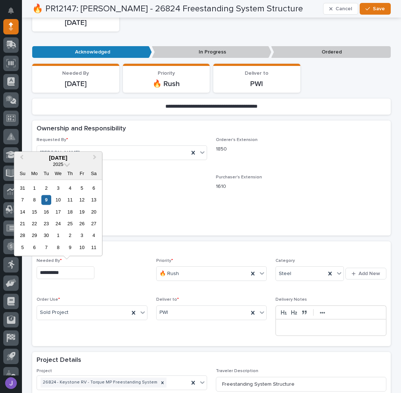
click at [73, 271] on input "**********" at bounding box center [66, 272] width 58 height 13
click at [60, 202] on div "10" at bounding box center [58, 200] width 10 height 10
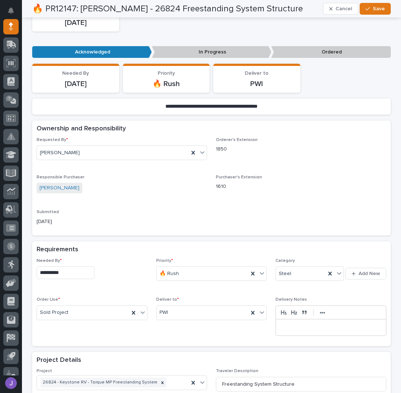
type input "**********"
click at [375, 8] on span "Save" at bounding box center [379, 8] width 12 height 7
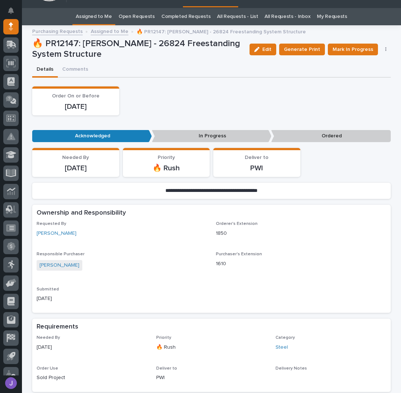
scroll to position [0, 0]
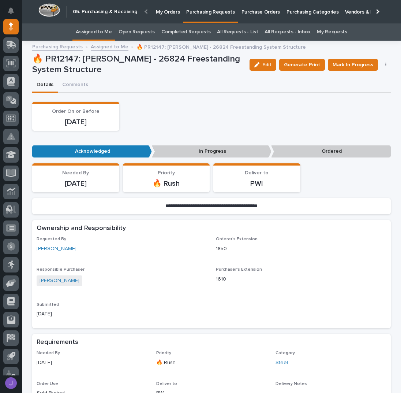
click at [105, 28] on link "Assigned to Me" at bounding box center [94, 31] width 36 height 17
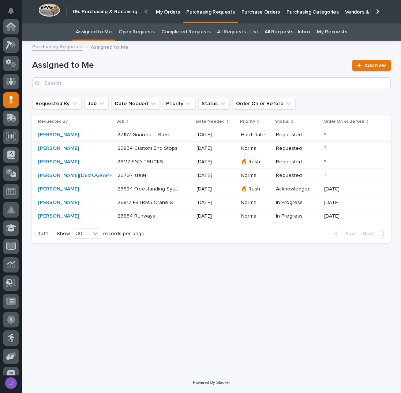
scroll to position [73, 0]
click at [135, 187] on p "26824 Freestanding System Structure" at bounding box center [148, 188] width 63 height 8
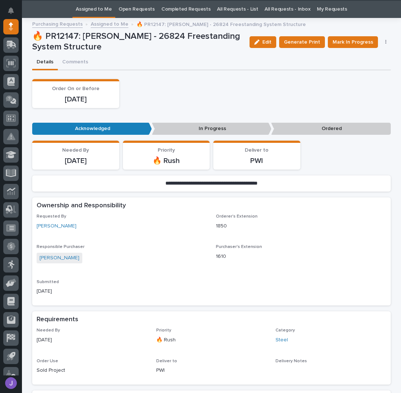
scroll to position [23, 0]
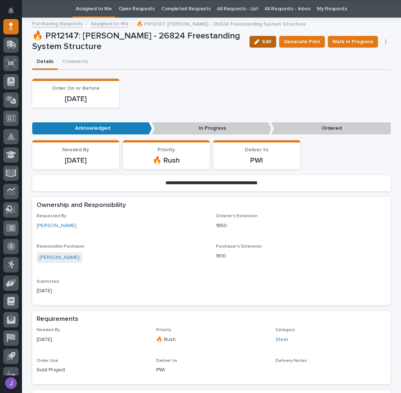
click at [266, 43] on span "Edit" at bounding box center [266, 41] width 9 height 7
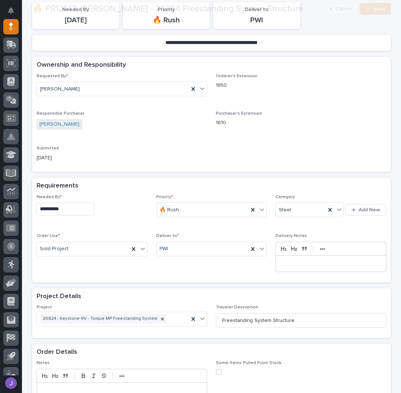
scroll to position [169, 0]
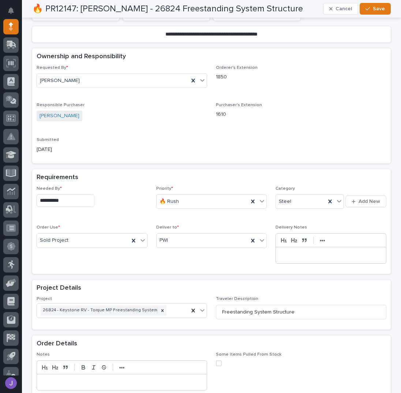
click at [67, 194] on input "**********" at bounding box center [66, 200] width 58 height 13
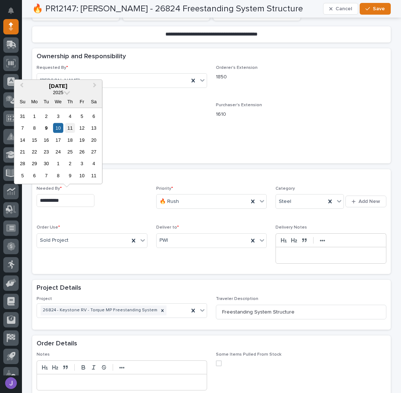
click at [71, 128] on div "11" at bounding box center [70, 128] width 10 height 10
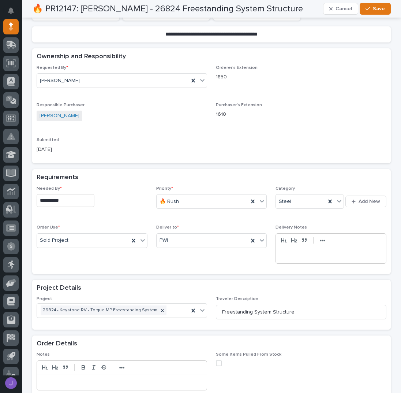
type input "**********"
click at [375, 12] on span "Save" at bounding box center [379, 8] width 12 height 7
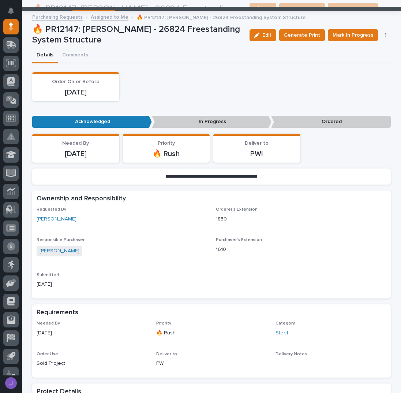
scroll to position [0, 0]
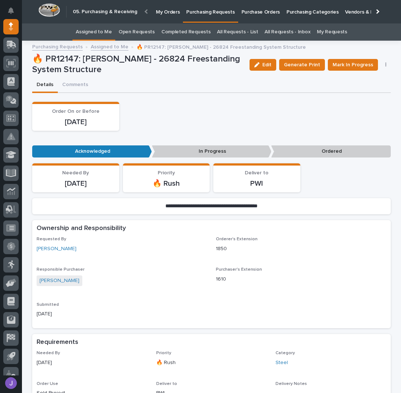
click at [96, 32] on link "Assigned to Me" at bounding box center [94, 31] width 36 height 17
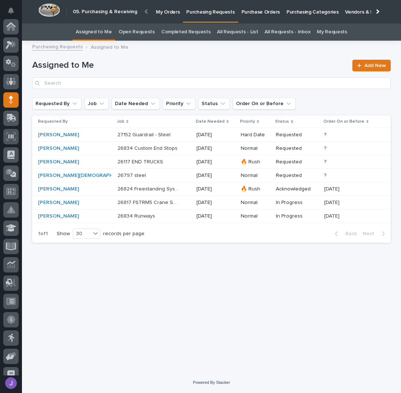
scroll to position [73, 0]
click at [170, 135] on div "27152 Guardrail - Steel 27152 Guardrail - Steel" at bounding box center [153, 135] width 73 height 12
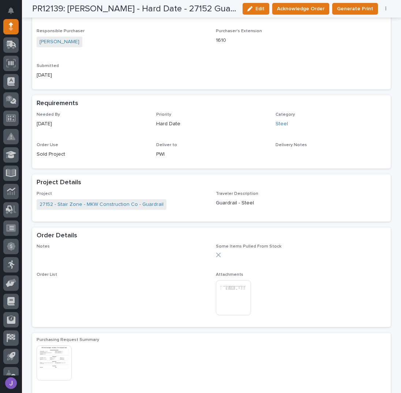
scroll to position [244, 0]
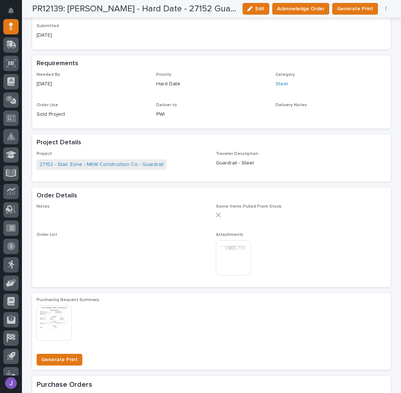
click at [231, 248] on img at bounding box center [233, 257] width 35 height 35
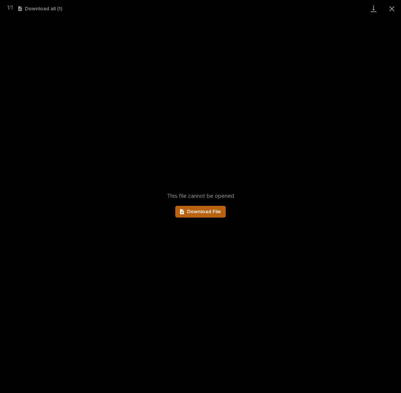
click at [218, 206] on link "Download File" at bounding box center [200, 212] width 50 height 12
click at [391, 7] on button "Close gallery" at bounding box center [392, 8] width 18 height 17
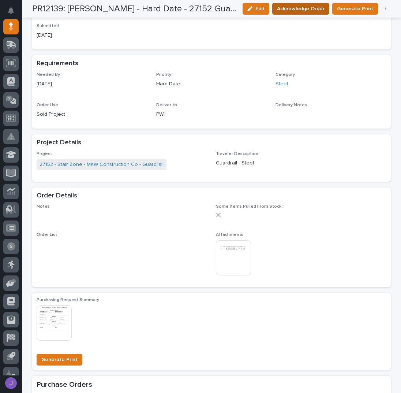
click at [319, 7] on span "Acknowledge Order" at bounding box center [301, 8] width 48 height 9
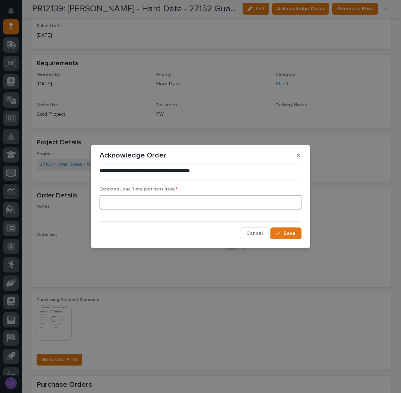
click at [157, 202] on input at bounding box center [201, 202] width 202 height 15
type input "0"
click at [284, 229] on button "Save" at bounding box center [285, 233] width 31 height 12
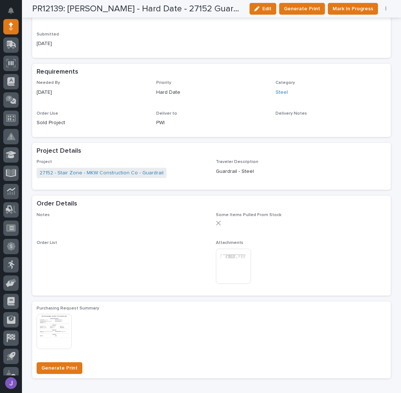
scroll to position [311, 0]
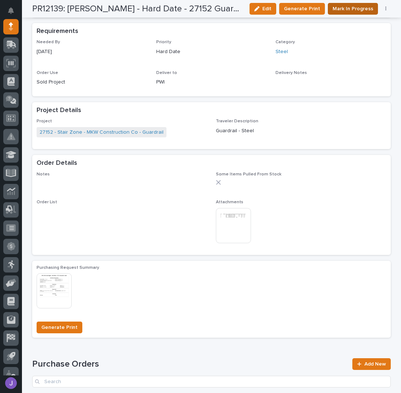
click at [340, 10] on span "Mark In Progress" at bounding box center [353, 8] width 41 height 9
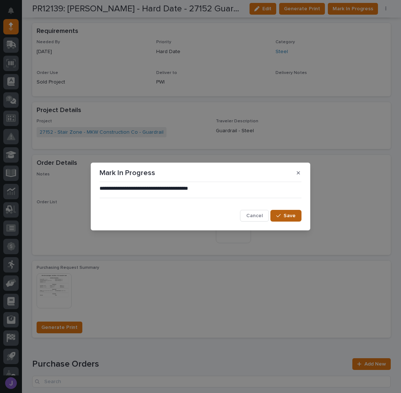
click at [287, 219] on button "Save" at bounding box center [285, 216] width 31 height 12
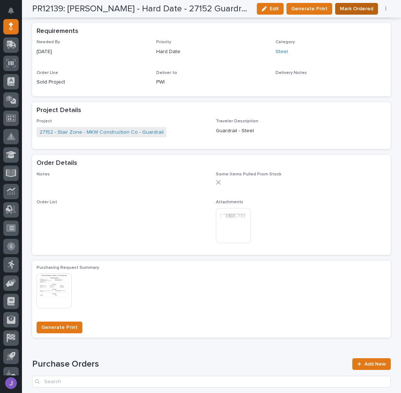
click at [355, 7] on span "Mark Ordered" at bounding box center [356, 8] width 33 height 9
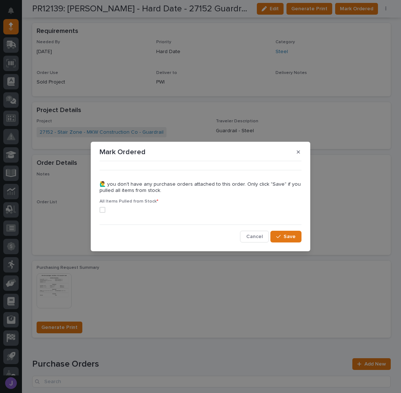
click at [104, 210] on span at bounding box center [103, 210] width 6 height 6
click at [275, 236] on button "Save" at bounding box center [285, 236] width 31 height 12
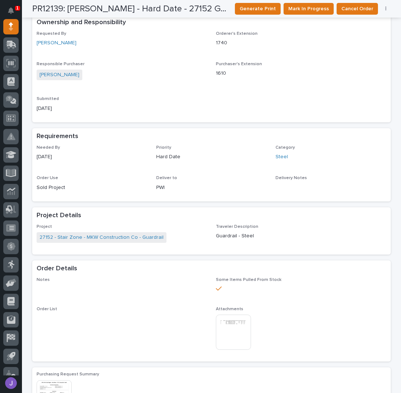
scroll to position [0, 0]
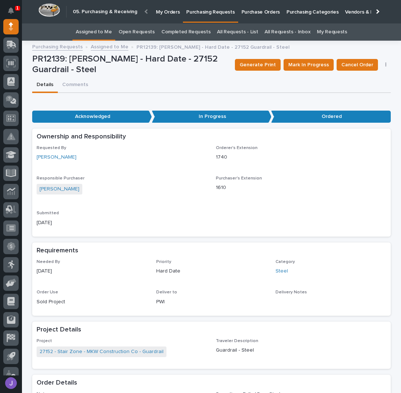
click at [100, 33] on link "Assigned to Me" at bounding box center [94, 31] width 36 height 17
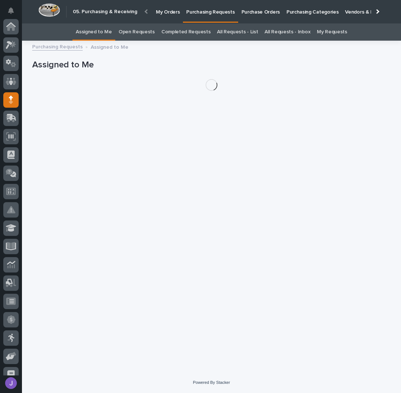
scroll to position [73, 0]
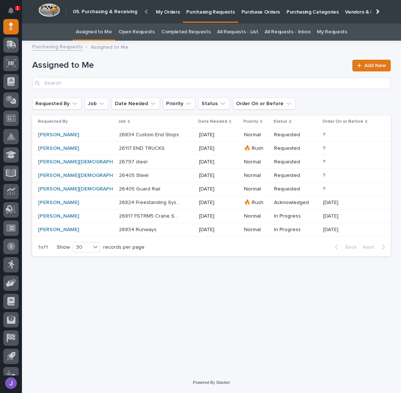
click at [138, 175] on p at bounding box center [149, 175] width 61 height 6
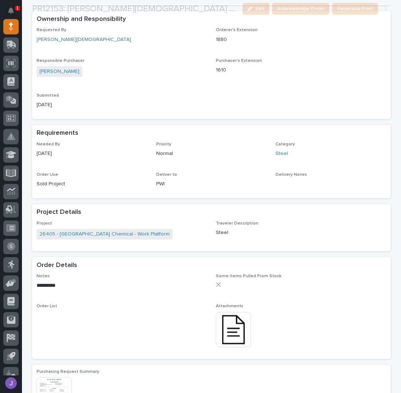
scroll to position [195, 0]
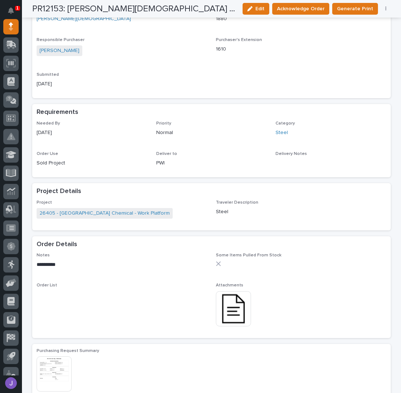
click at [238, 308] on img at bounding box center [233, 308] width 35 height 35
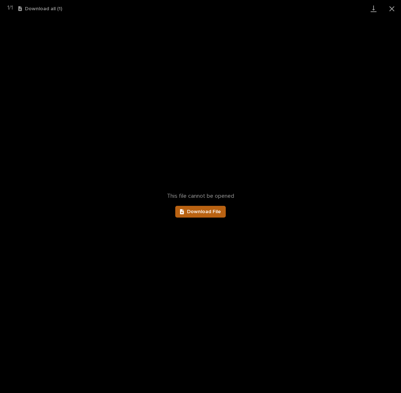
click at [203, 214] on link "Download File" at bounding box center [200, 212] width 50 height 12
click at [391, 8] on button "Close gallery" at bounding box center [392, 8] width 18 height 17
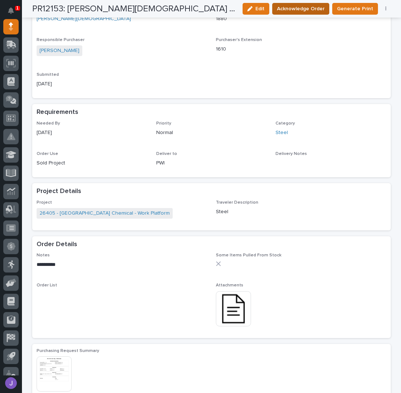
click at [319, 9] on span "Acknowledge Order" at bounding box center [301, 8] width 48 height 9
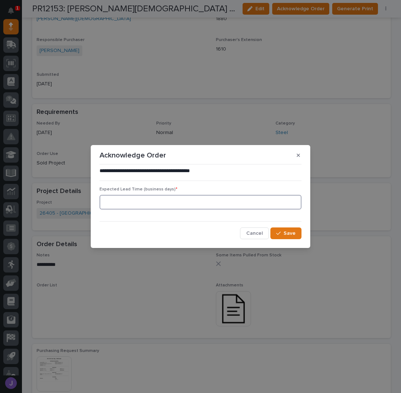
click at [114, 199] on input at bounding box center [201, 202] width 202 height 15
type input "0"
click at [298, 232] on button "Save" at bounding box center [285, 233] width 31 height 12
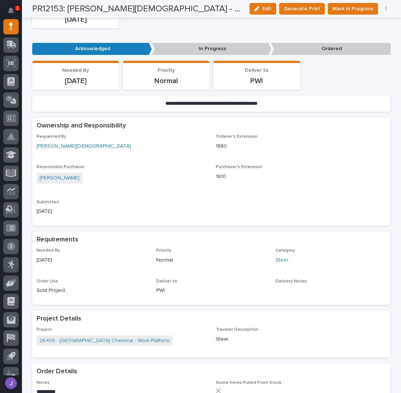
scroll to position [0, 0]
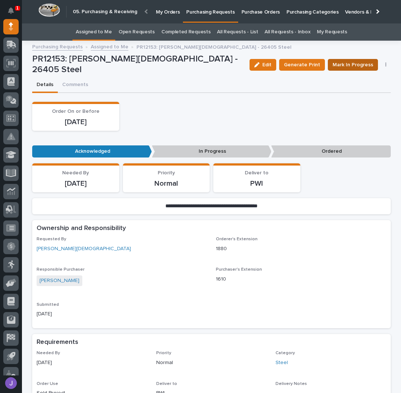
click at [347, 69] on button "Mark In Progress" at bounding box center [353, 65] width 50 height 12
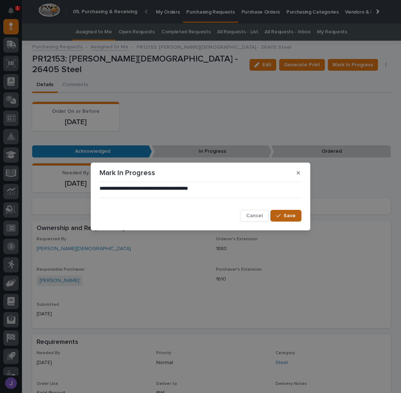
click at [285, 211] on button "Save" at bounding box center [285, 216] width 31 height 12
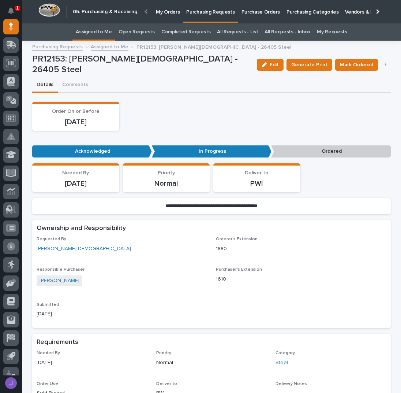
click at [165, 114] on div "Order On or Before [DATE]" at bounding box center [211, 116] width 359 height 29
click at [338, 62] on button "Mark Ordered" at bounding box center [356, 65] width 43 height 12
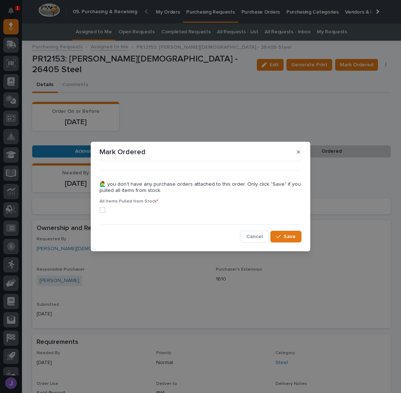
click at [101, 207] on span at bounding box center [103, 210] width 6 height 6
click at [277, 232] on button "Save" at bounding box center [285, 236] width 31 height 12
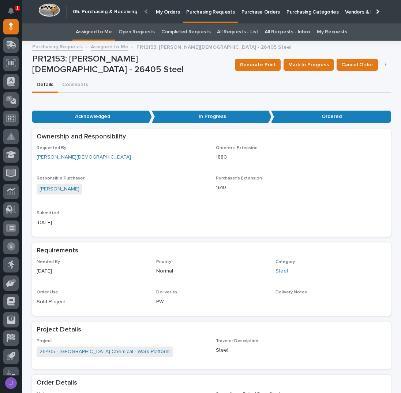
drag, startPoint x: 184, startPoint y: 84, endPoint x: 161, endPoint y: 63, distance: 30.8
click at [184, 84] on div "Details Comments" at bounding box center [211, 85] width 359 height 15
click at [112, 34] on link "Assigned to Me" at bounding box center [94, 31] width 36 height 17
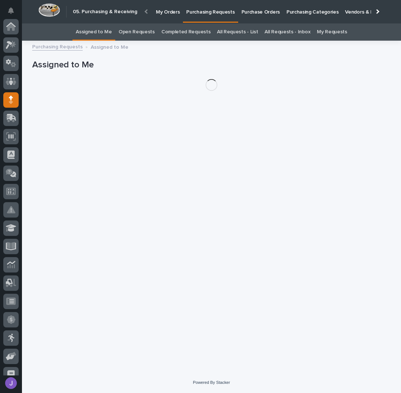
scroll to position [73, 0]
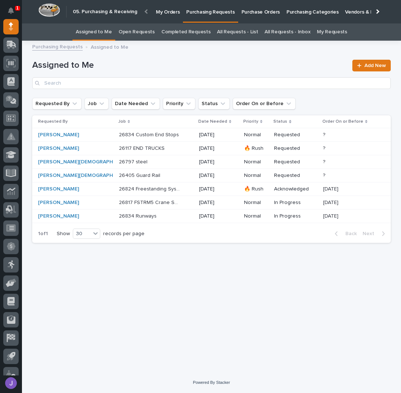
click at [155, 175] on p at bounding box center [149, 175] width 61 height 6
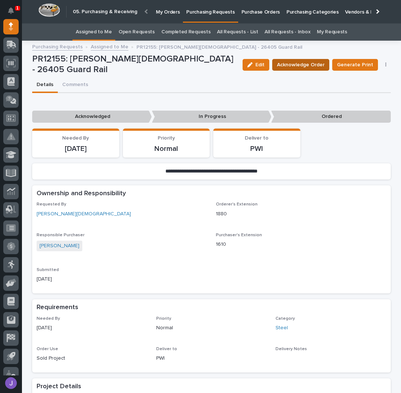
click at [301, 68] on button "Acknowledge Order" at bounding box center [300, 65] width 57 height 12
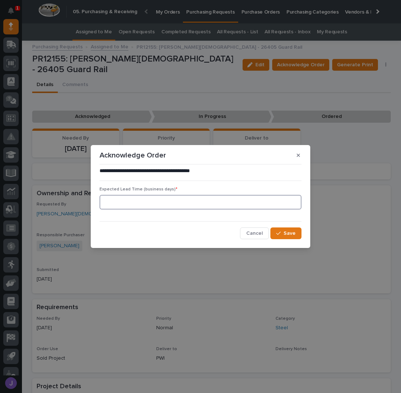
click at [144, 205] on input at bounding box center [201, 202] width 202 height 15
type input "0"
click at [294, 236] on span "Save" at bounding box center [290, 233] width 12 height 7
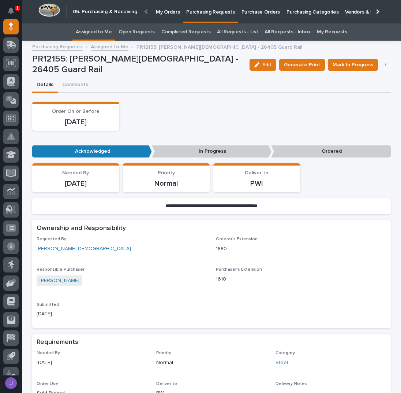
click at [186, 111] on div "Order On or Before [DATE]" at bounding box center [211, 116] width 359 height 29
click at [108, 31] on link "Assigned to Me" at bounding box center [94, 31] width 36 height 17
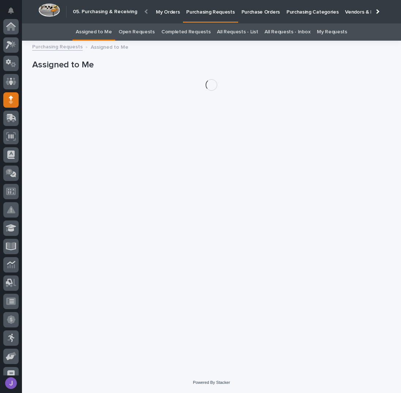
scroll to position [73, 0]
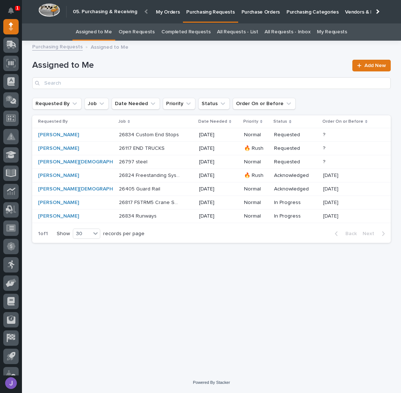
click at [155, 150] on p at bounding box center [149, 148] width 61 height 6
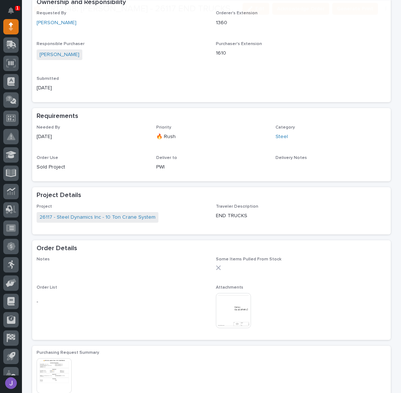
scroll to position [195, 0]
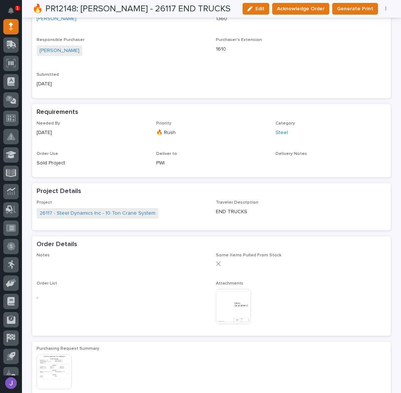
click at [241, 302] on img at bounding box center [233, 306] width 35 height 35
